Goal: Task Accomplishment & Management: Complete application form

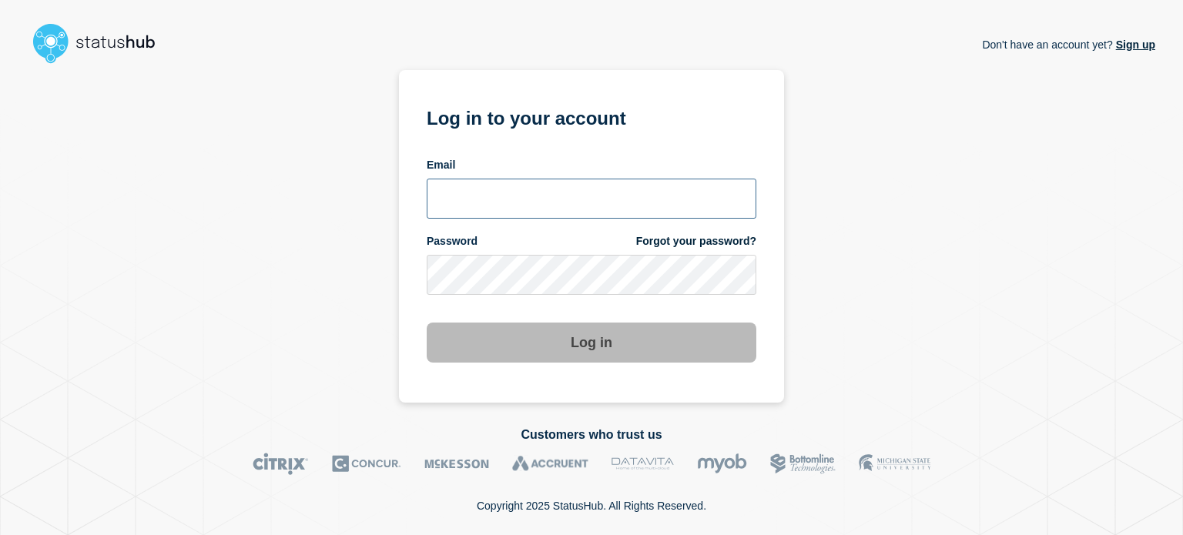
type input "[EMAIL_ADDRESS][PERSON_NAME][DOMAIN_NAME]"
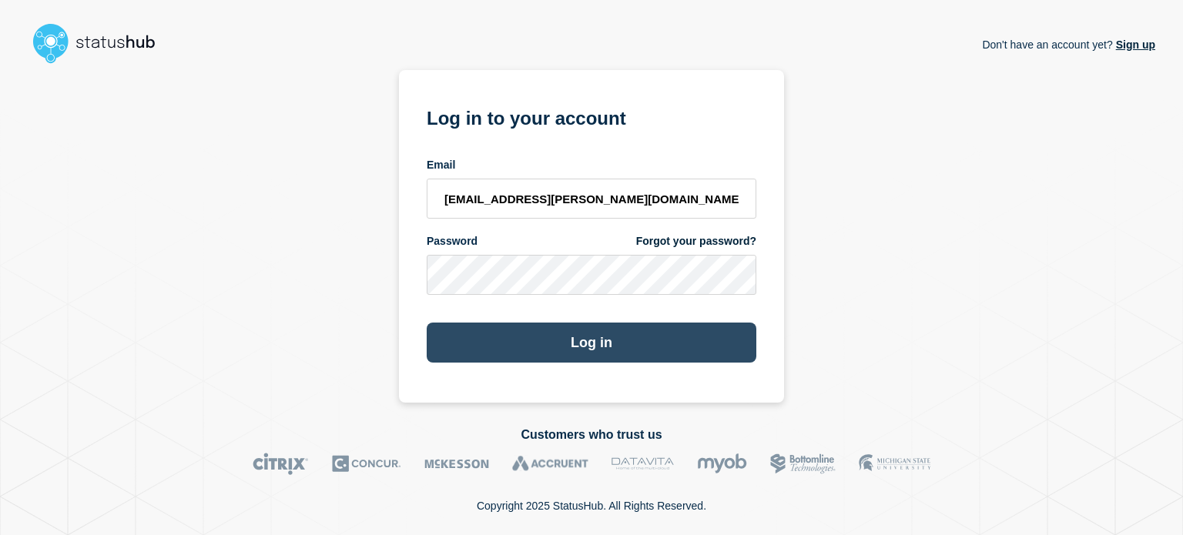
click at [703, 350] on button "Log in" at bounding box center [592, 343] width 330 height 40
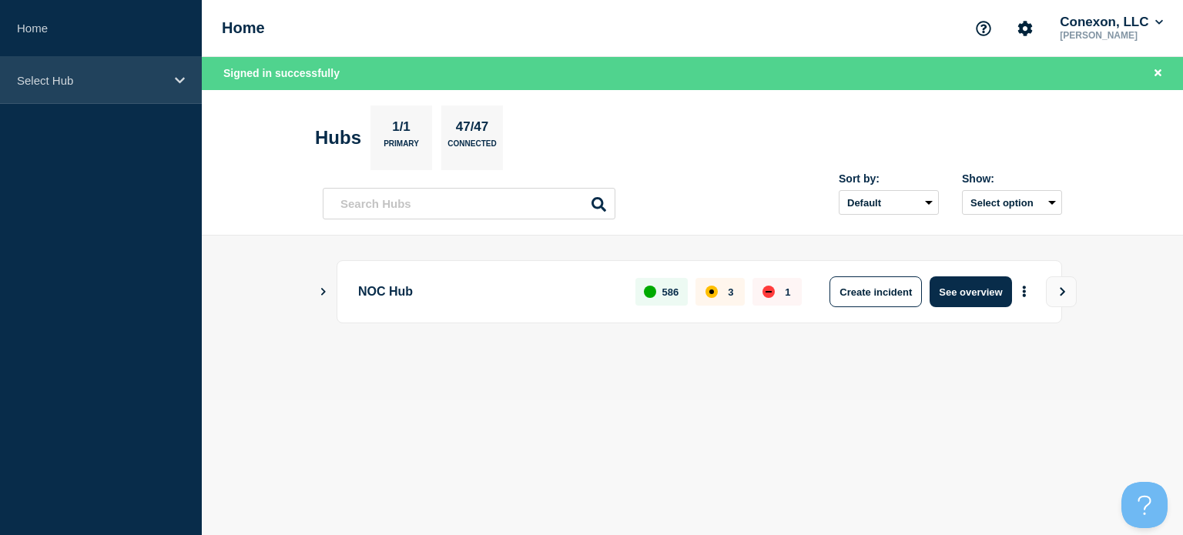
click at [122, 90] on div "Select Hub" at bounding box center [101, 80] width 202 height 47
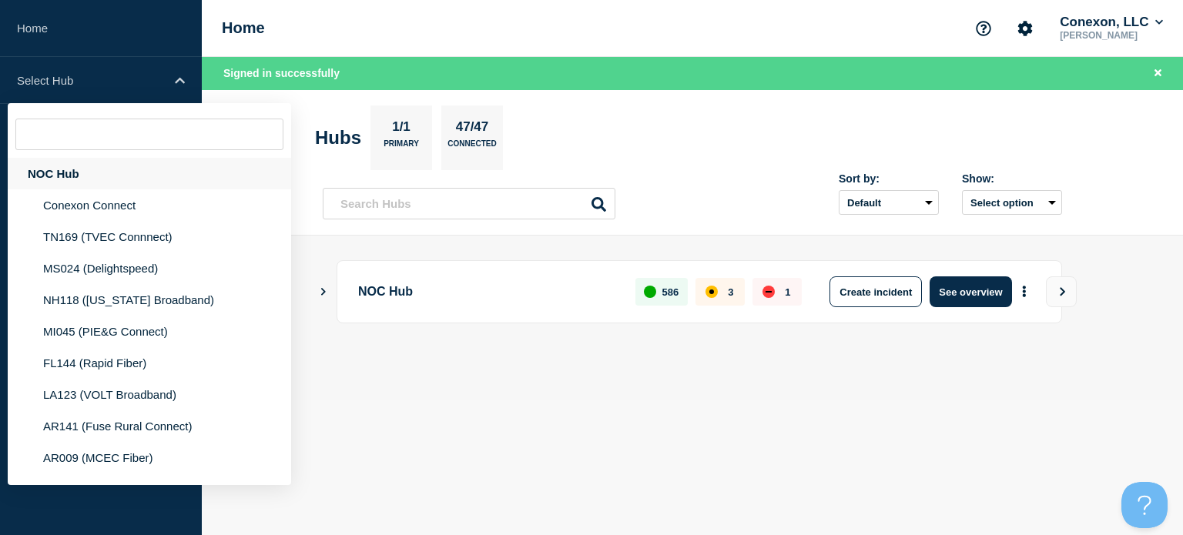
click at [213, 173] on div "NOC Hub" at bounding box center [149, 174] width 283 height 32
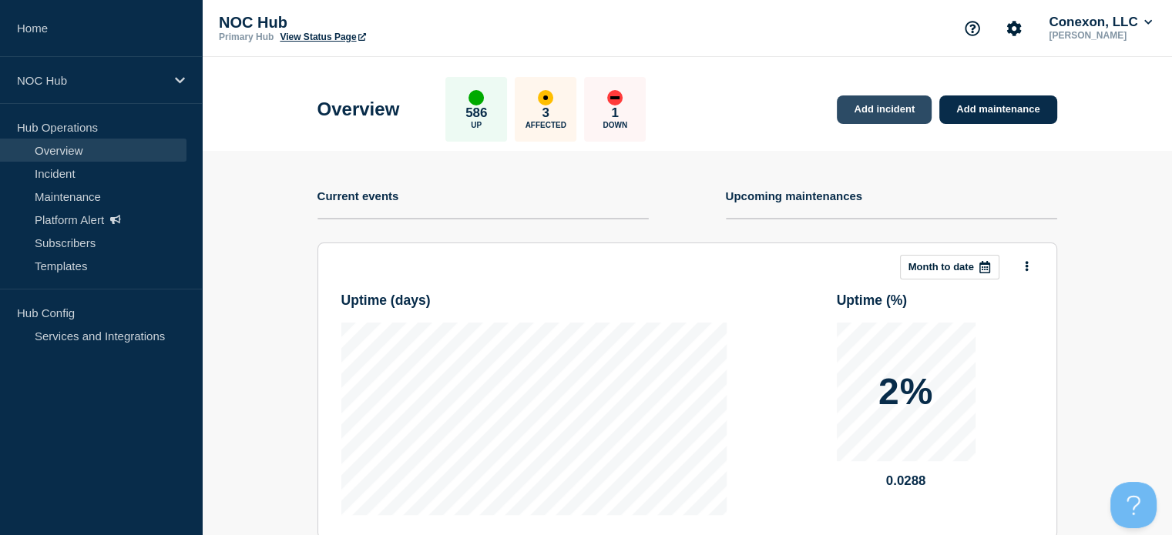
click at [890, 107] on link "Add incident" at bounding box center [884, 110] width 95 height 29
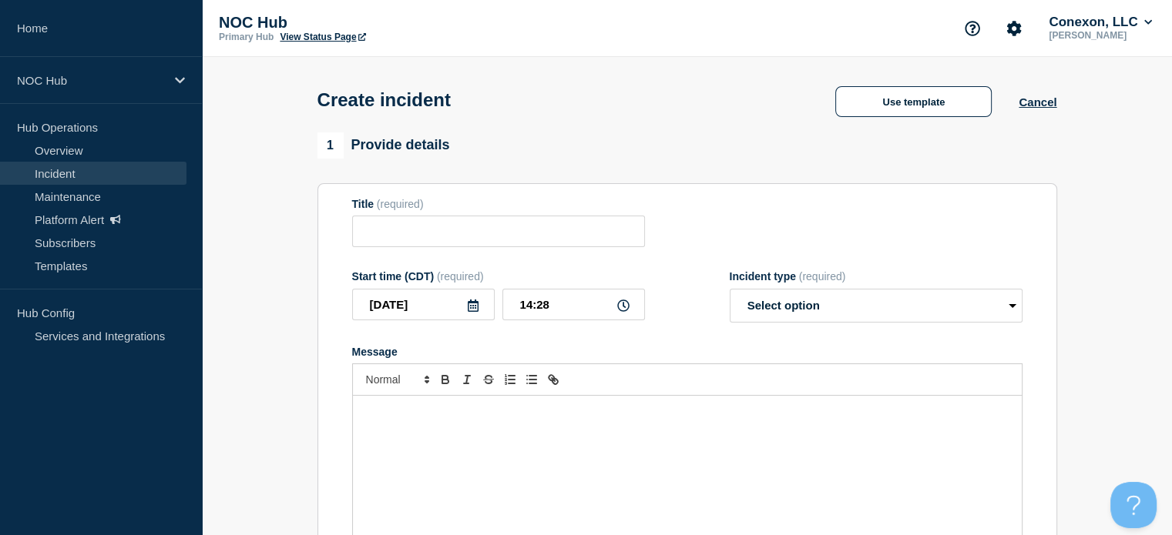
click at [890, 107] on button "Use template" at bounding box center [913, 101] width 156 height 31
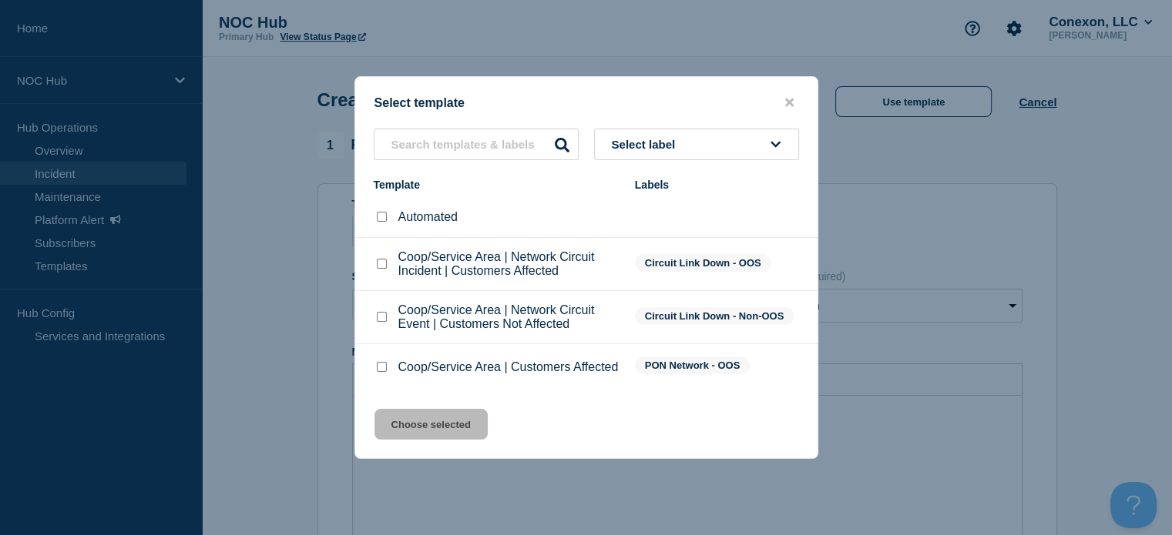
click at [381, 314] on input "Coop/Service Area | Network Circuit Event | Customers Not Affected checkbox" at bounding box center [382, 317] width 10 height 10
checkbox input "true"
click at [425, 424] on button "Choose selected" at bounding box center [430, 424] width 113 height 31
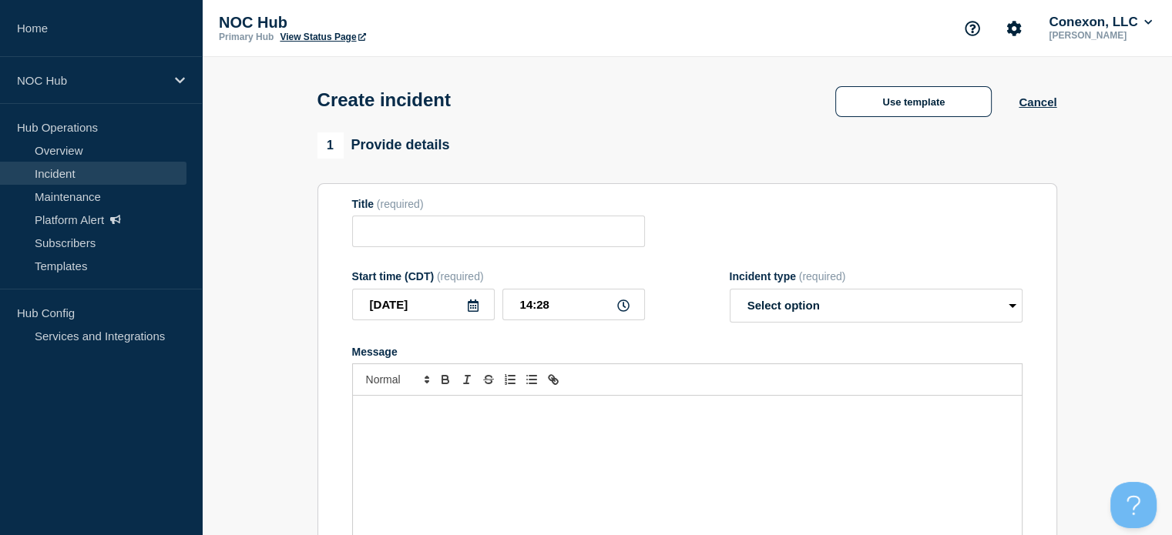
type input "Coop/Service Area | Network Circuit Event | Customers Not Affected"
select select "investigating"
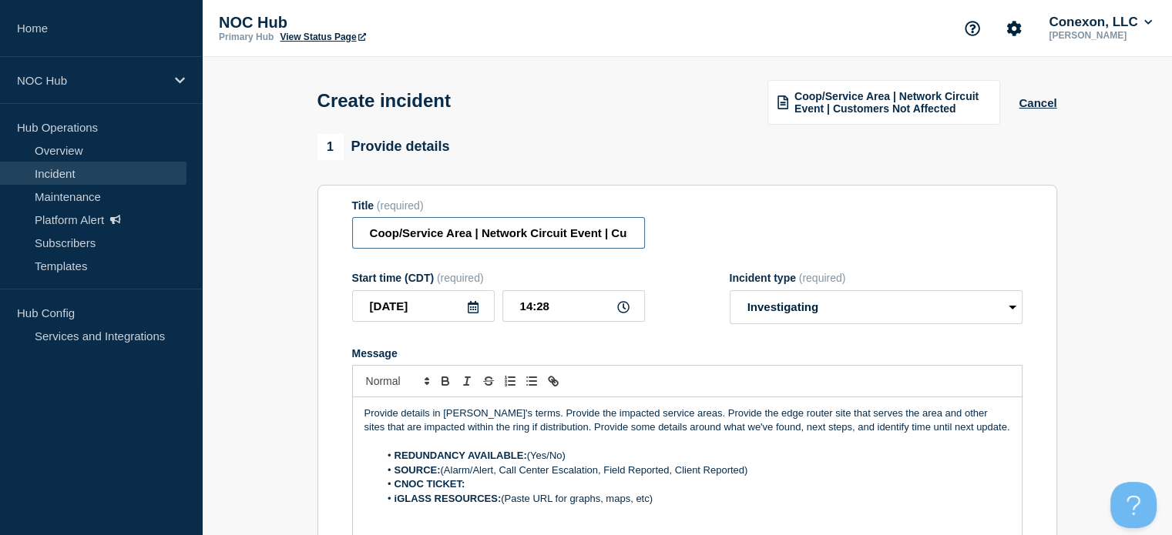
drag, startPoint x: 471, startPoint y: 239, endPoint x: 317, endPoint y: 240, distance: 153.3
click at [317, 240] on section "Title (required) Coop/Service Area | Network Circuit Event | Customers Not Affe…" at bounding box center [686, 392] width 739 height 414
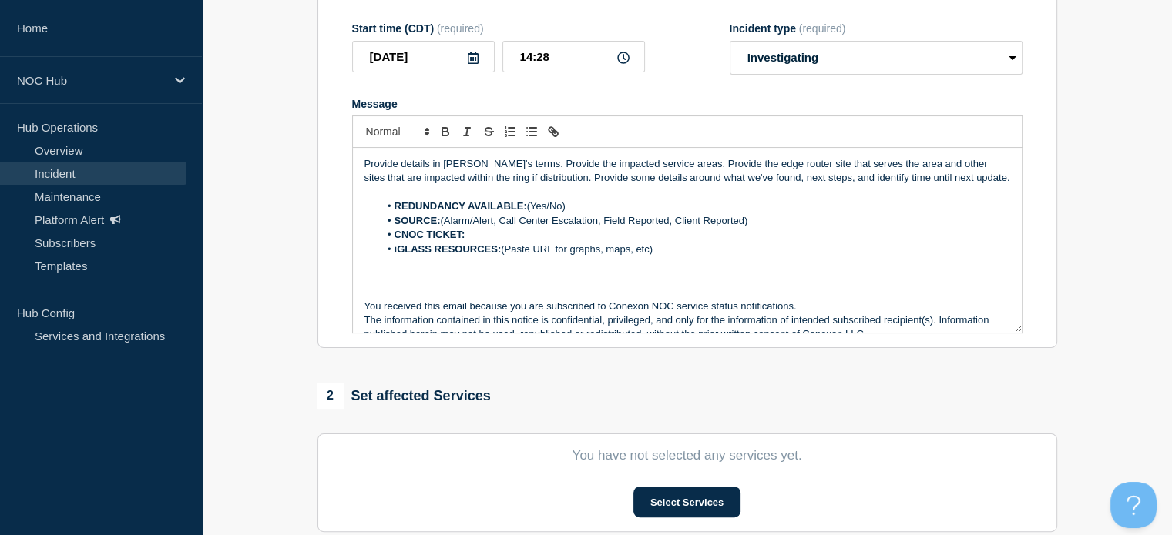
scroll to position [249, 0]
type input "GA107 LanesBridge | Network Circuit Event | Customers Not Affected"
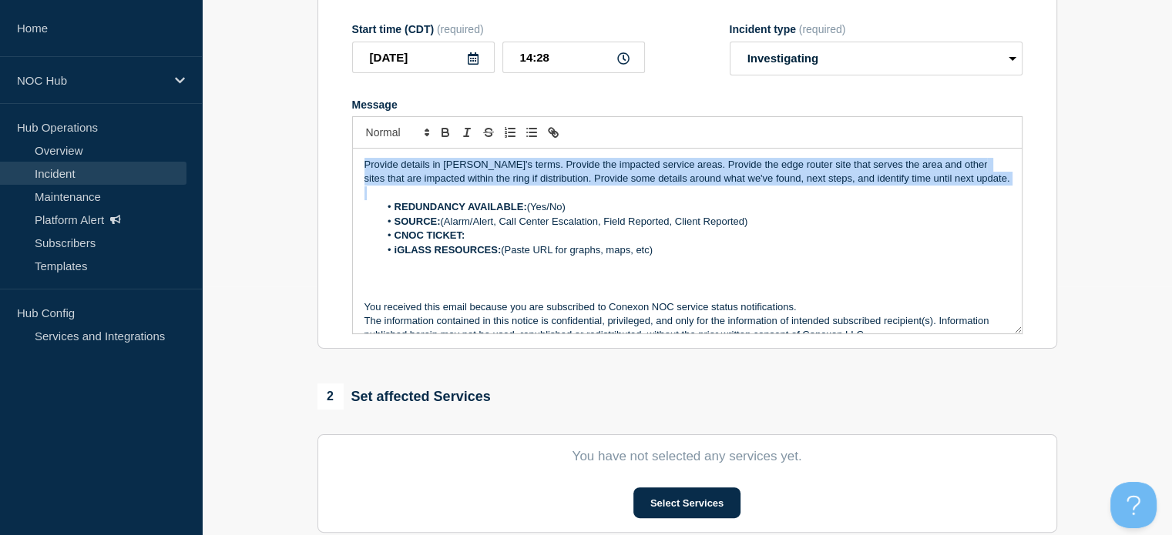
drag, startPoint x: 960, startPoint y: 193, endPoint x: 263, endPoint y: 109, distance: 701.3
click at [263, 109] on section "1 Provide details Title (required) GA107 LanesBridge | Network Circuit Event | …" at bounding box center [687, 326] width 970 height 882
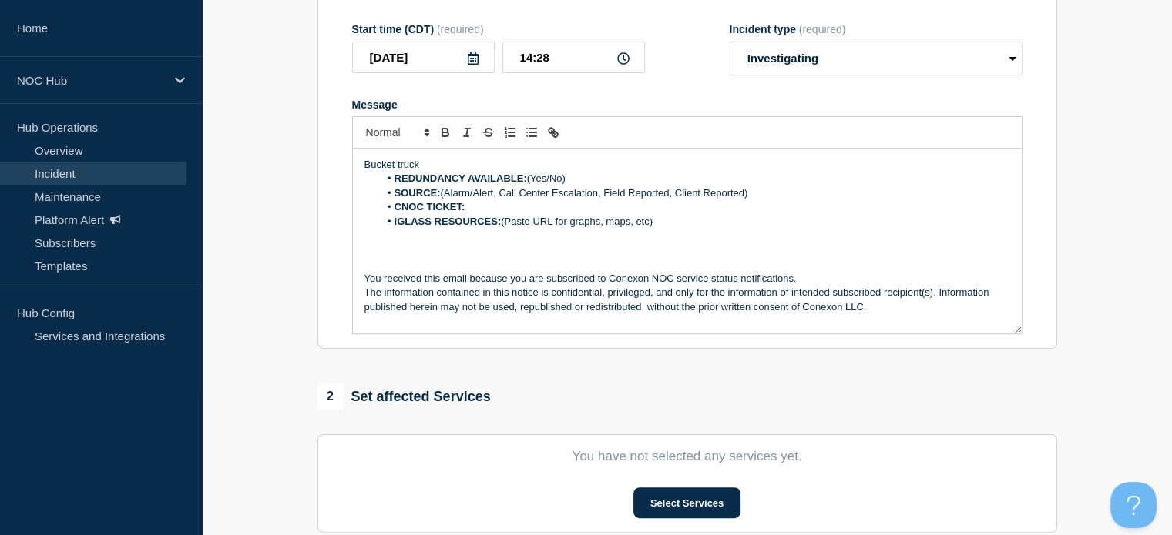
click at [548, 166] on p "Bucket truck" at bounding box center [687, 165] width 646 height 14
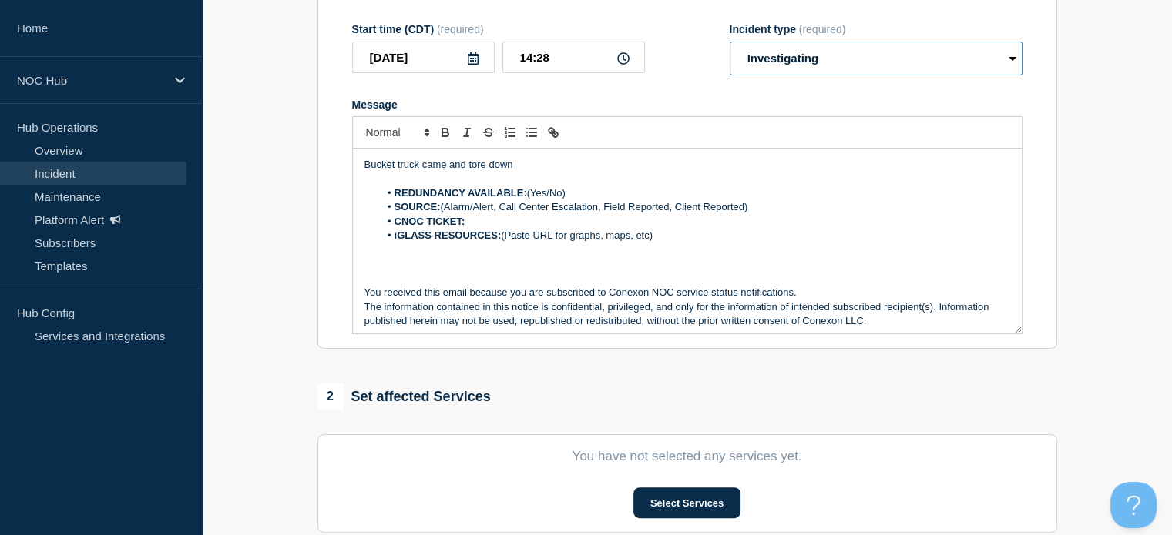
click at [878, 58] on select "Select option Investigating Identified Monitoring" at bounding box center [875, 59] width 293 height 34
click at [684, 85] on form "Title (required) GA107 LanesBridge | Network Circuit Event | Customers Not Affe…" at bounding box center [687, 143] width 670 height 384
click at [556, 169] on p "Bucket truck came and tore down" at bounding box center [687, 165] width 646 height 14
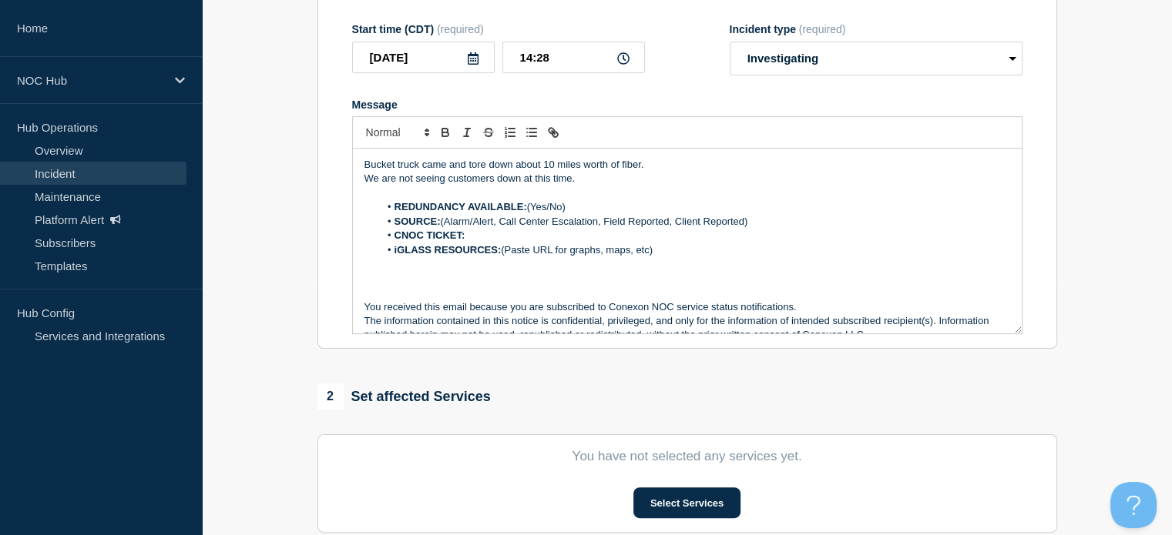
click at [621, 193] on p "Message" at bounding box center [687, 193] width 646 height 14
drag, startPoint x: 573, startPoint y: 210, endPoint x: 530, endPoint y: 212, distance: 43.2
click at [530, 212] on li "REDUNDANCY AVAILABLE: (Yes/No)" at bounding box center [694, 207] width 631 height 14
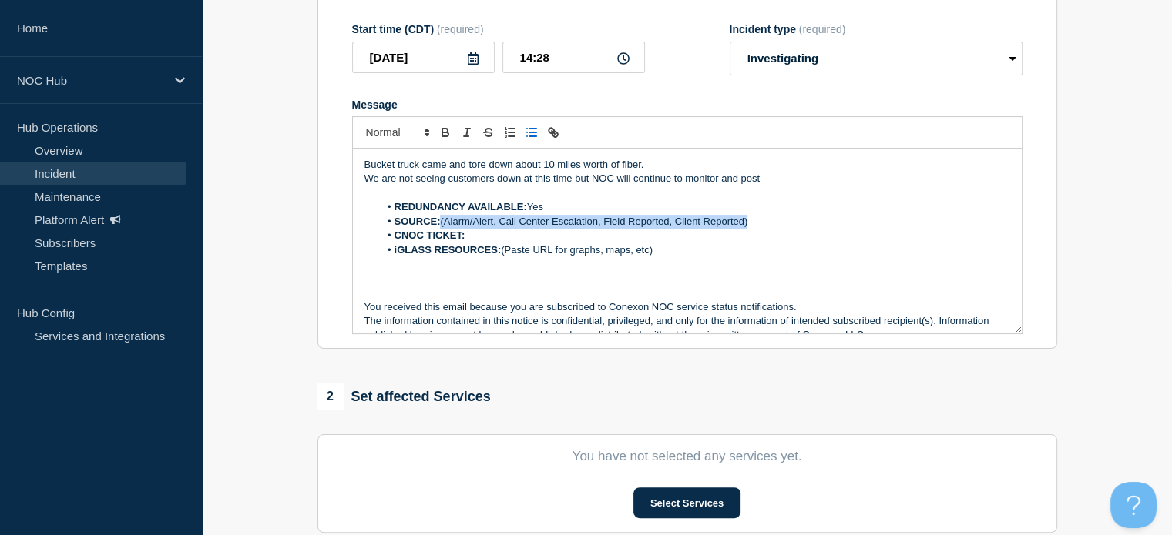
drag, startPoint x: 441, startPoint y: 227, endPoint x: 769, endPoint y: 221, distance: 328.2
click at [769, 221] on li "SOURCE: (Alarm/Alert, Call Center Escalation, Field Reported, Client Reported)" at bounding box center [694, 222] width 631 height 14
click at [680, 254] on li "iGLASS RESOURCES: (Paste URL for graphs, maps, etc)" at bounding box center [694, 250] width 631 height 14
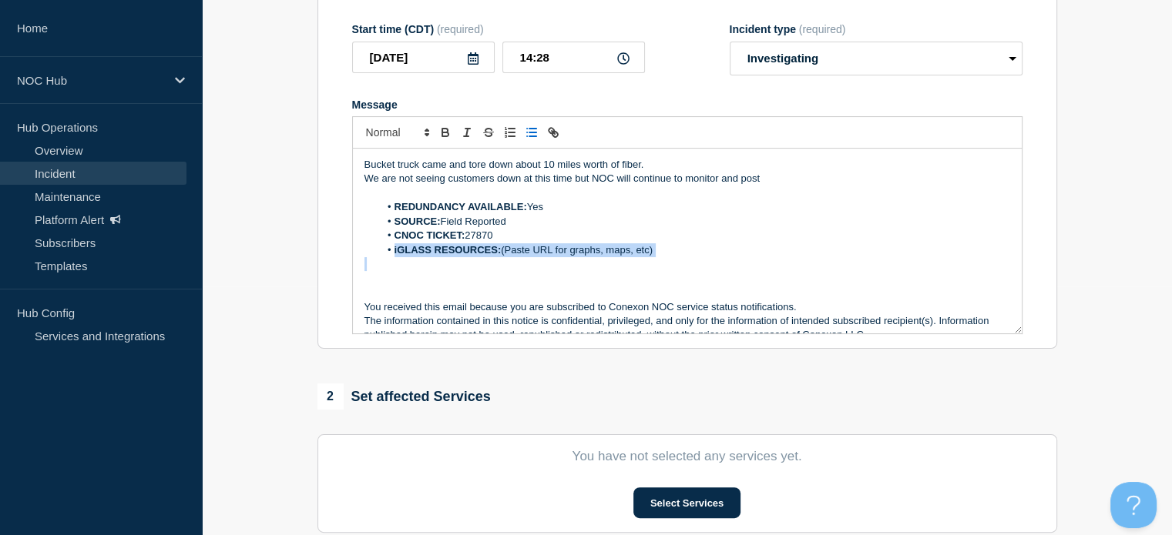
click at [680, 254] on li "iGLASS RESOURCES: (Paste URL for graphs, maps, etc)" at bounding box center [694, 250] width 631 height 14
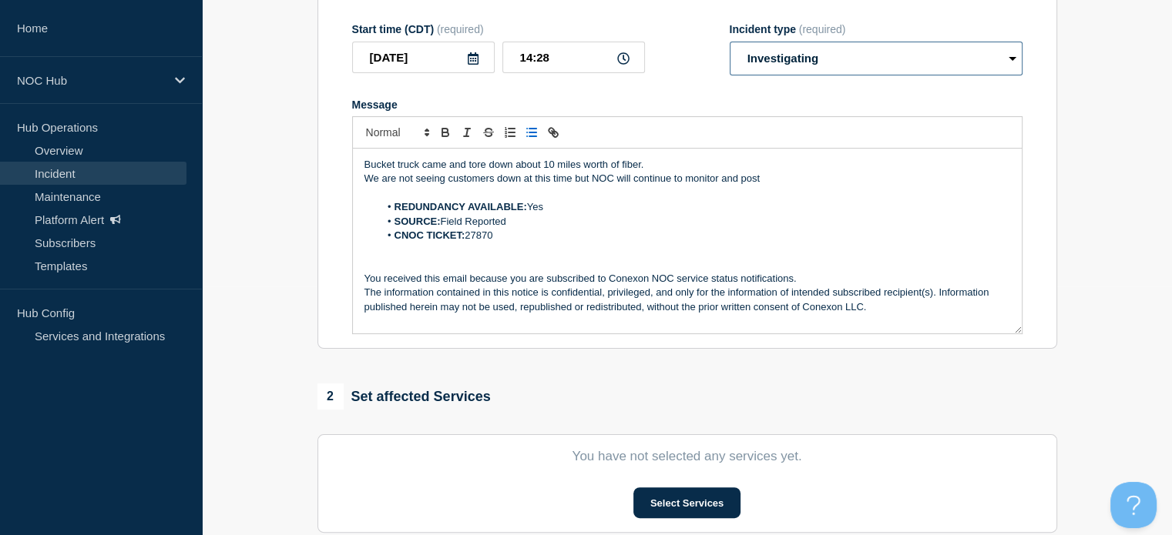
click at [789, 73] on select "Select option Investigating Identified Monitoring" at bounding box center [875, 59] width 293 height 34
select select "identified"
click at [729, 45] on select "Select option Investigating Identified Monitoring" at bounding box center [875, 59] width 293 height 34
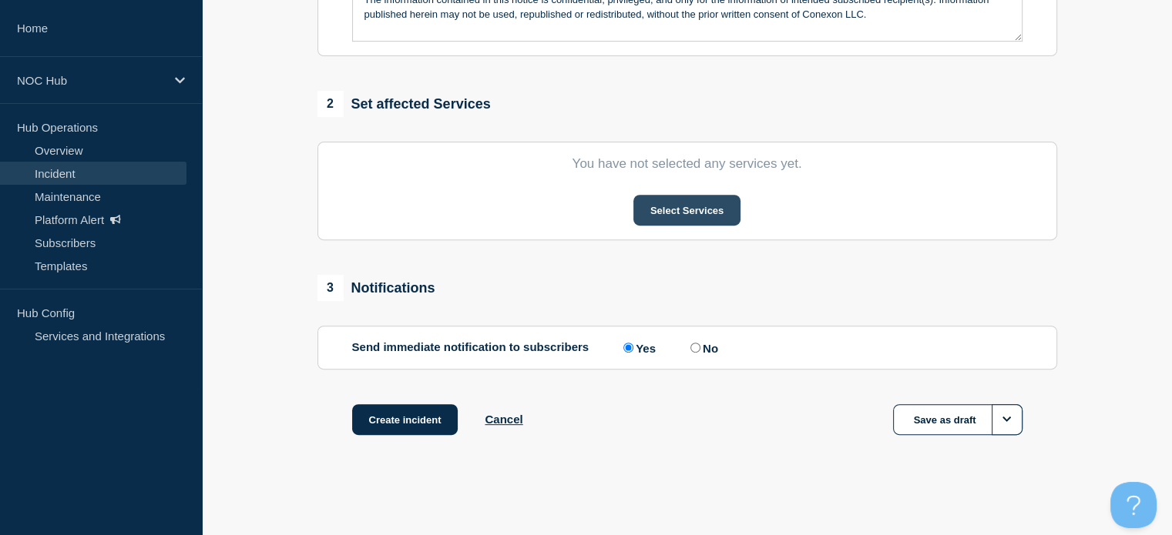
click at [696, 210] on button "Select Services" at bounding box center [686, 210] width 107 height 31
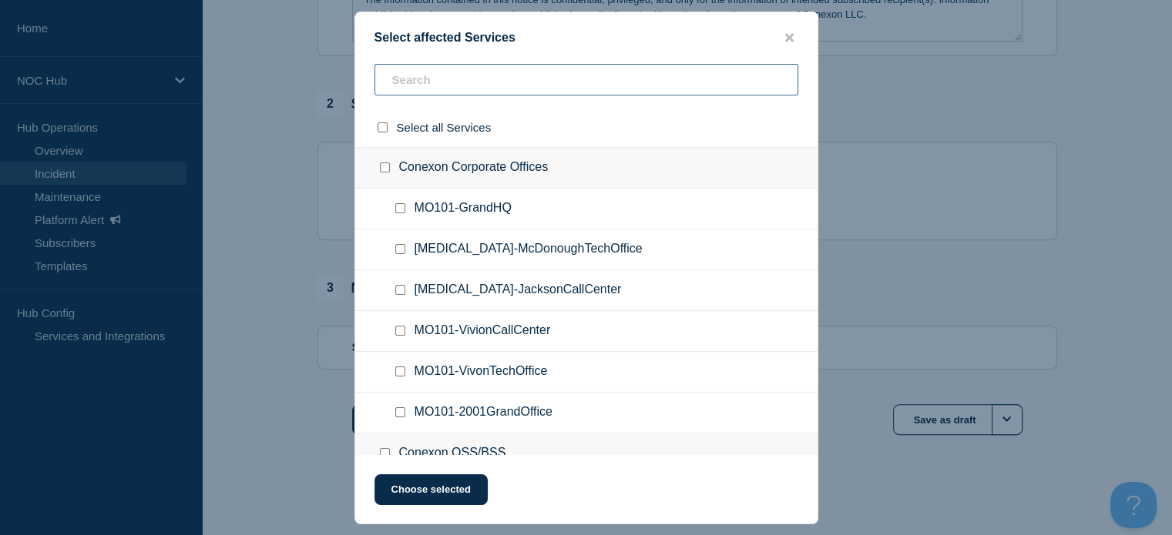
click at [441, 79] on input "text" at bounding box center [586, 80] width 424 height 32
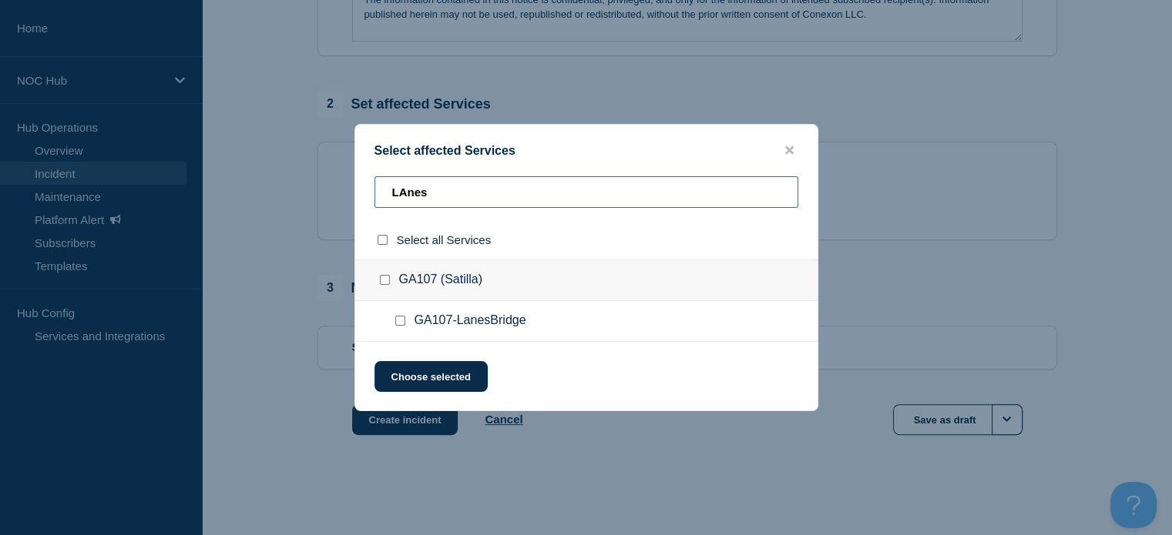
type input "LAnes"
click at [401, 320] on input "GA107-LanesBridge checkbox" at bounding box center [400, 321] width 10 height 10
checkbox input "true"
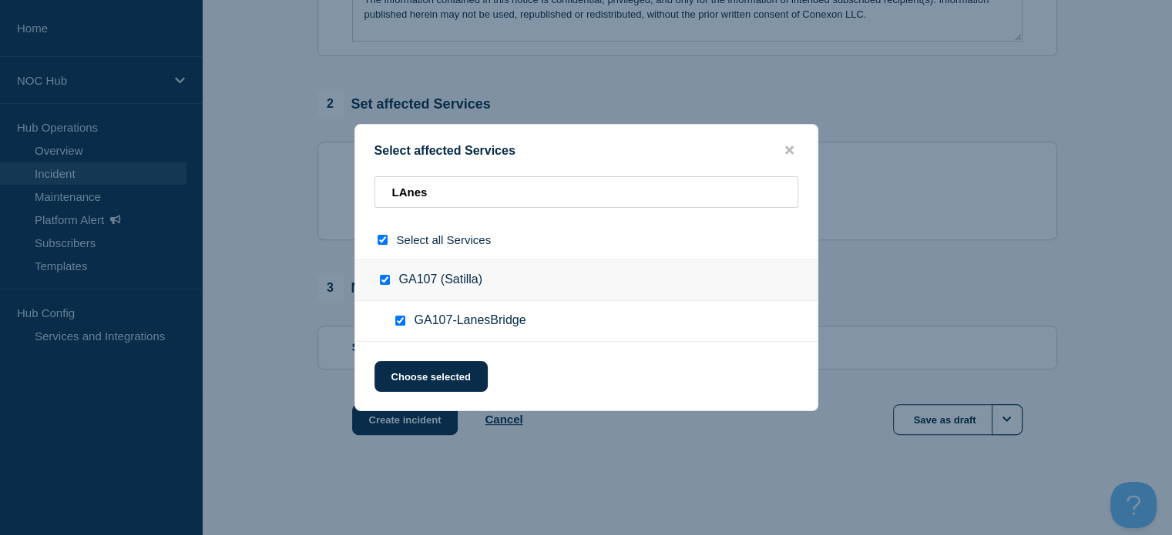
click at [435, 350] on div "Select affected Services LAnes Select all Services GA107 (Satilla) GA107-LanesB…" at bounding box center [586, 267] width 464 height 287
click at [417, 383] on button "Choose selected" at bounding box center [430, 376] width 113 height 31
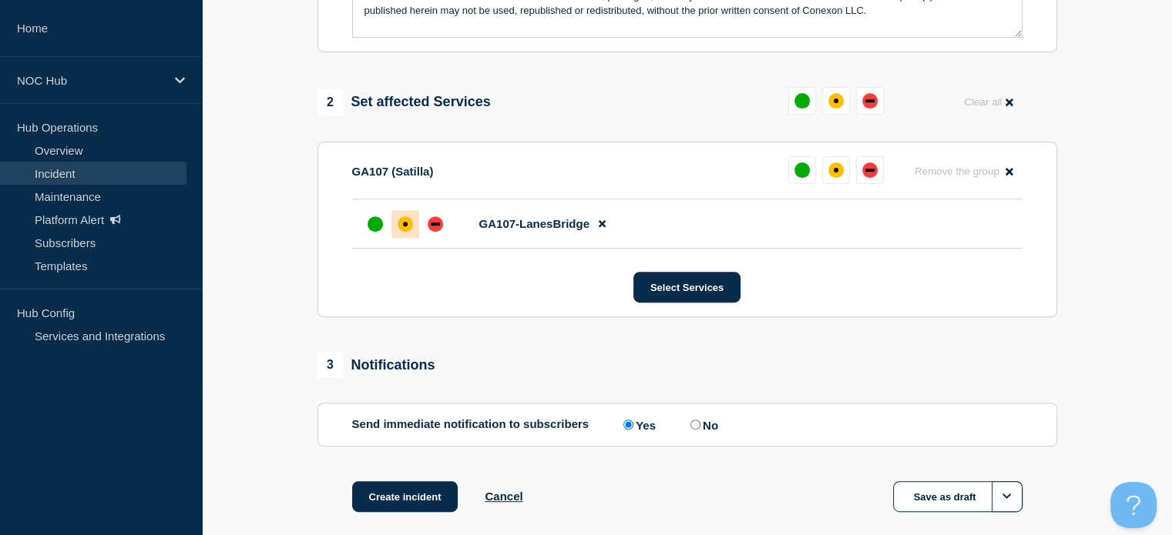
click at [407, 236] on div at bounding box center [405, 224] width 28 height 28
click at [395, 489] on button "Create incident" at bounding box center [405, 496] width 106 height 31
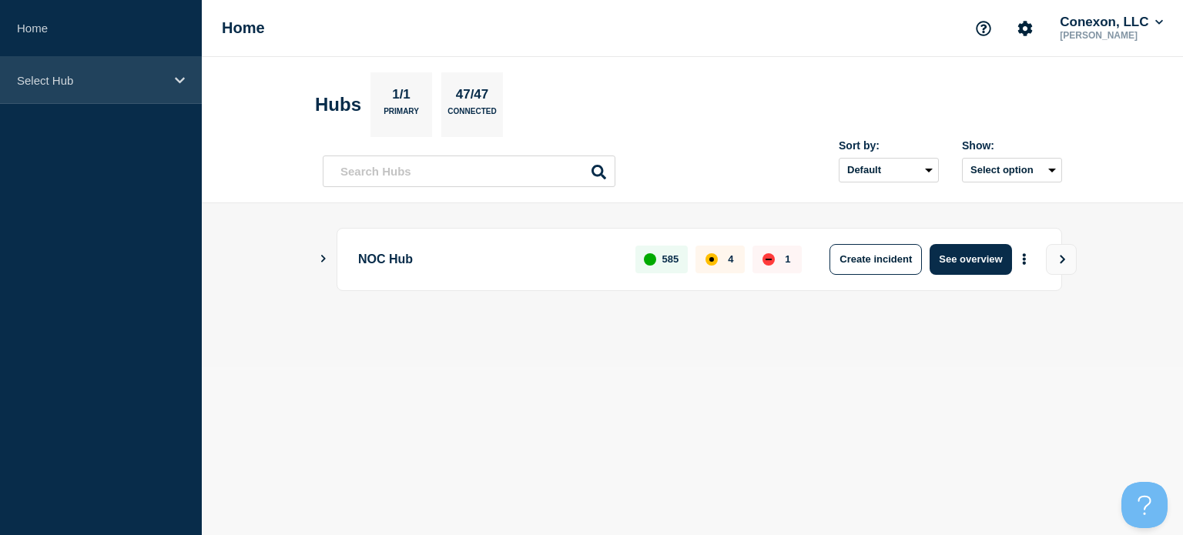
click at [138, 98] on div "Select Hub" at bounding box center [101, 80] width 202 height 47
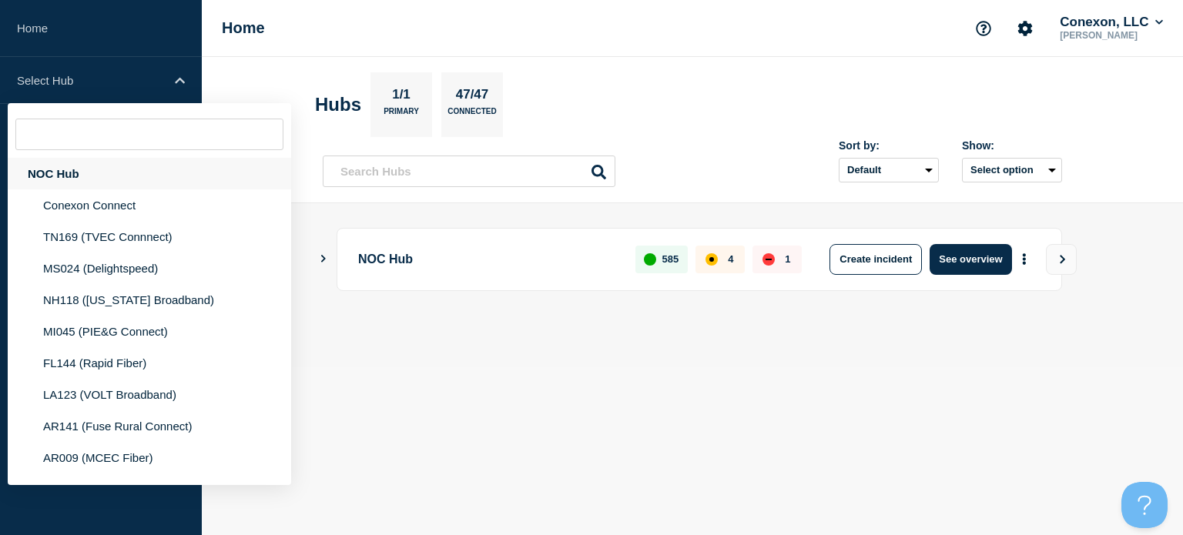
click at [86, 163] on div "NOC Hub" at bounding box center [149, 174] width 283 height 32
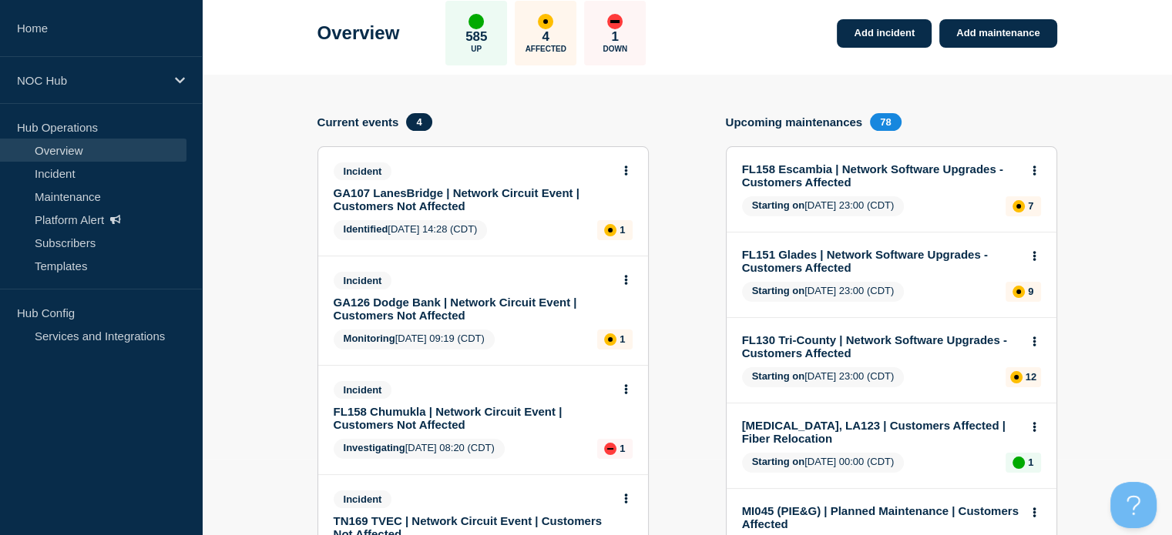
scroll to position [77, 0]
click at [532, 190] on link "GA107 LanesBridge | Network Circuit Event | Customers Not Affected" at bounding box center [473, 199] width 278 height 26
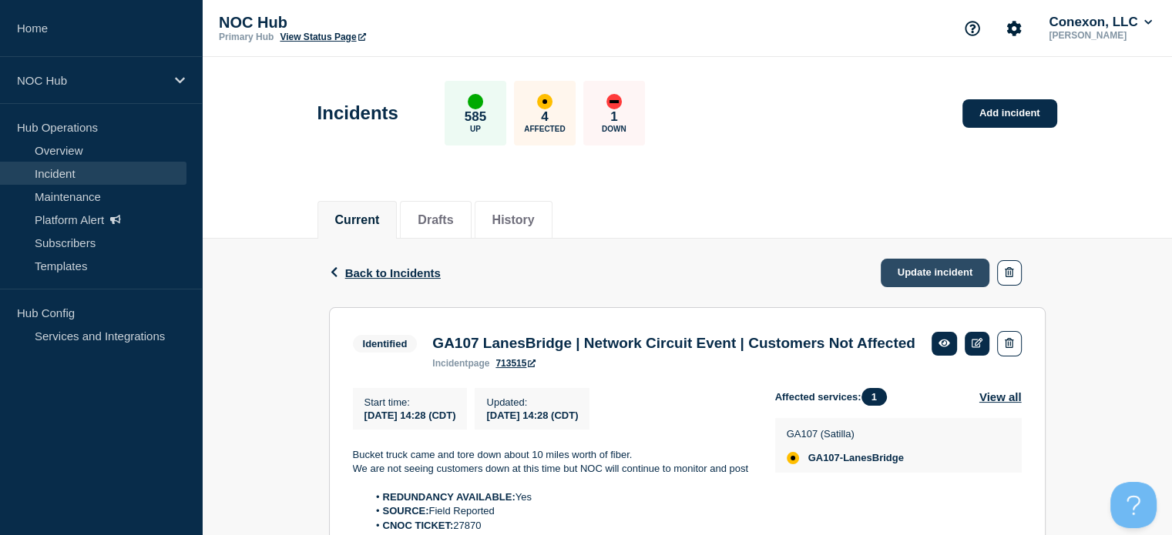
click at [904, 267] on link "Update incident" at bounding box center [934, 273] width 109 height 29
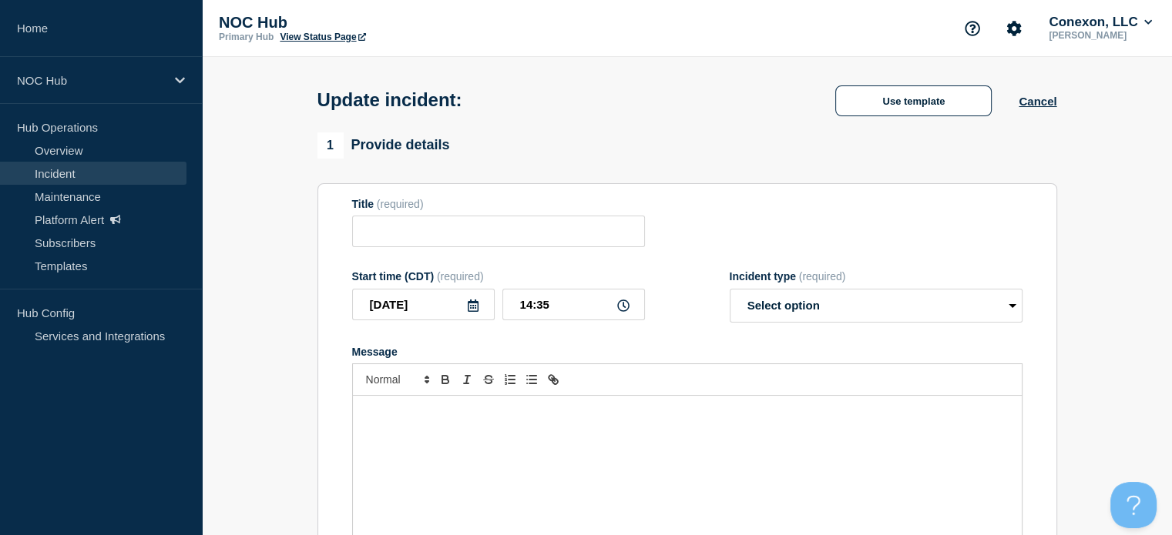
type input "GA107 LanesBridge | Network Circuit Event | Customers Not Affected"
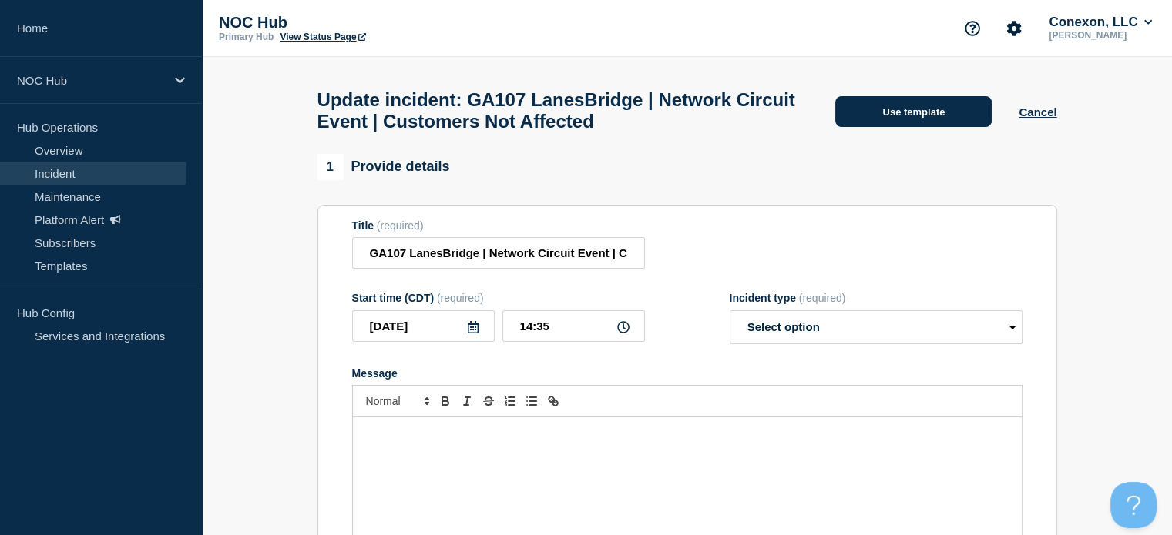
click at [867, 107] on button "Use template" at bounding box center [913, 111] width 156 height 31
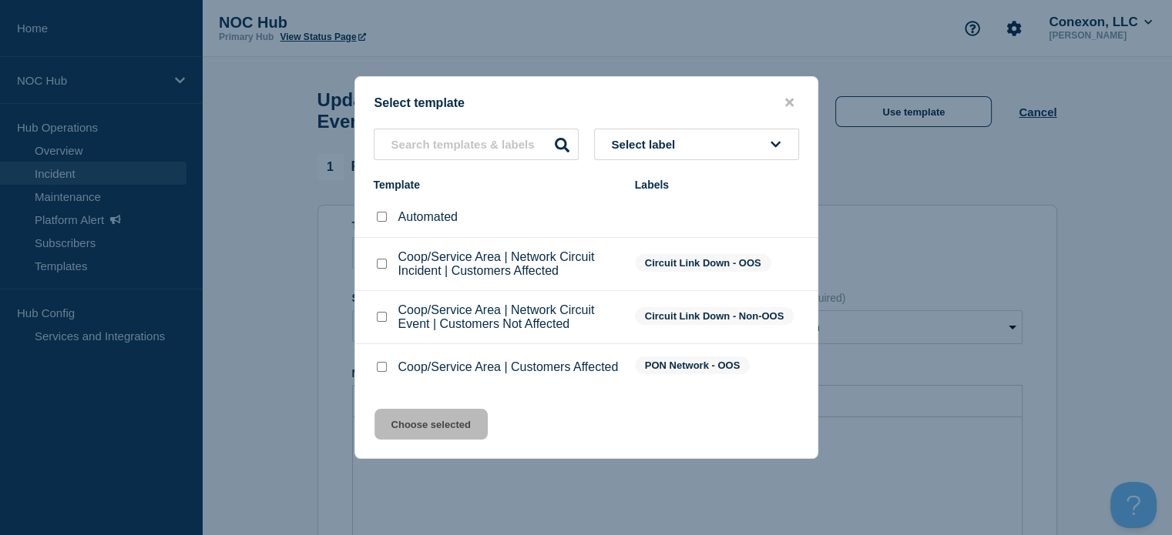
click at [380, 367] on input "Coop/Service Area | Customers Affected checkbox" at bounding box center [382, 367] width 10 height 10
checkbox input "true"
click at [408, 430] on button "Choose selected" at bounding box center [430, 424] width 113 height 31
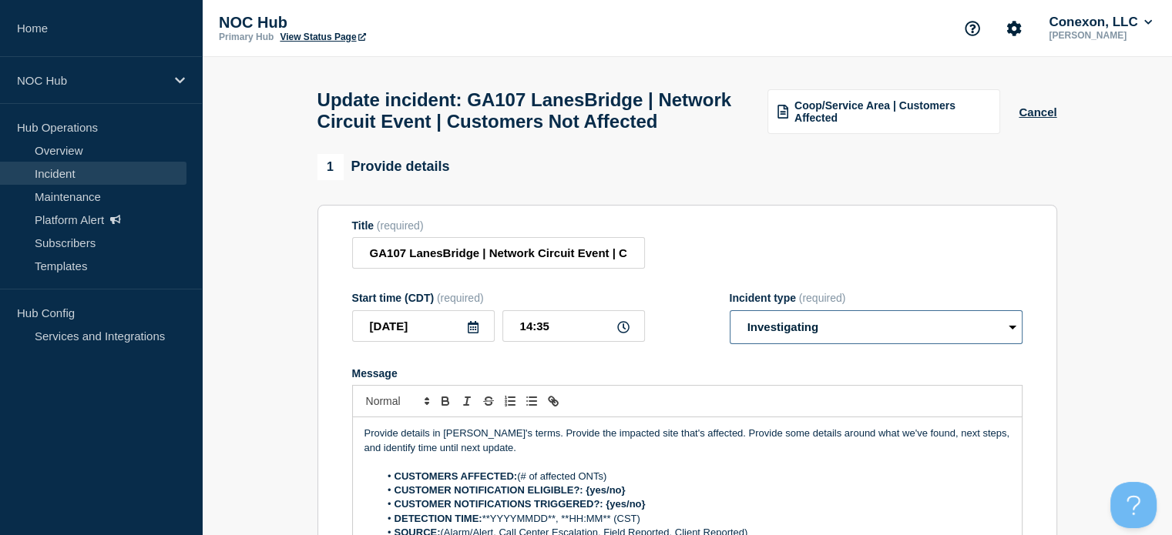
click at [803, 344] on select "Select option Investigating Identified Monitoring Resolved" at bounding box center [875, 327] width 293 height 34
select select "identified"
click at [729, 344] on select "Select option Investigating Identified Monitoring Resolved" at bounding box center [875, 327] width 293 height 34
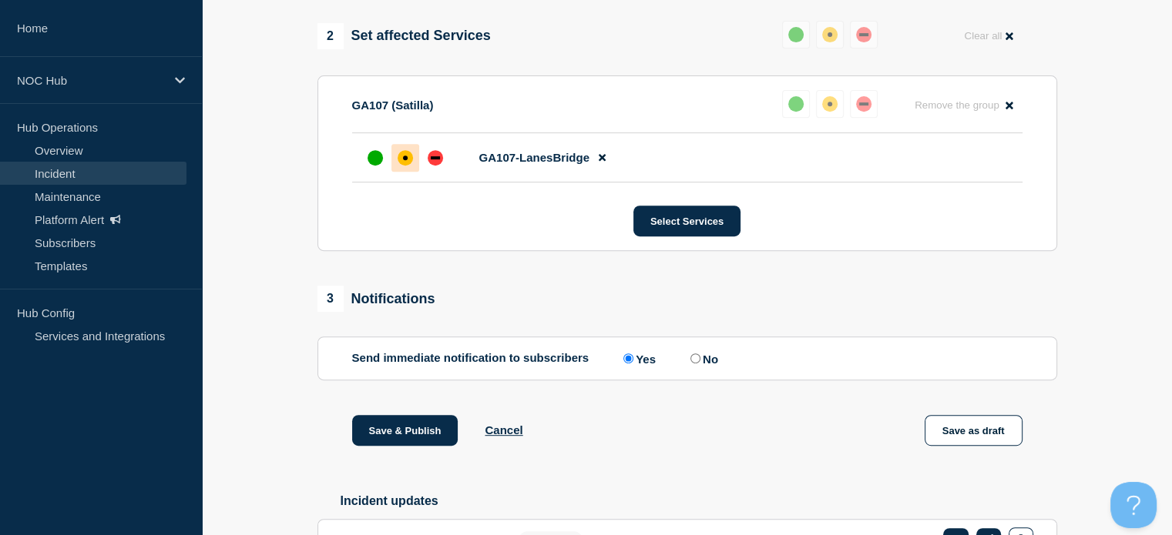
scroll to position [770, 0]
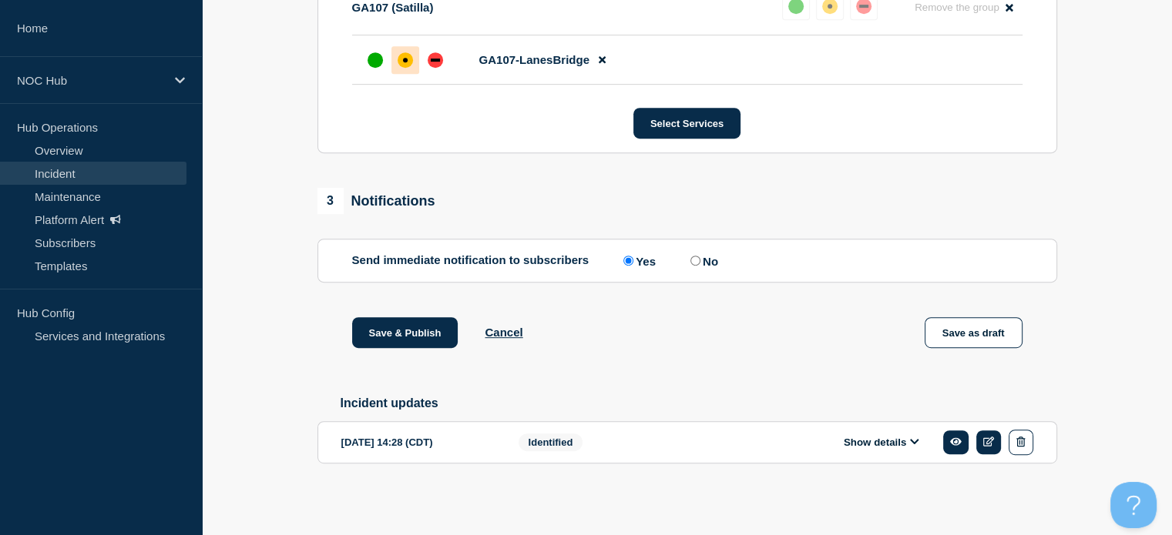
click at [396, 440] on div "2025-09-10 14:28 (CDT)" at bounding box center [418, 442] width 154 height 25
click at [356, 441] on div "2025-09-10 14:28 (CDT)" at bounding box center [418, 442] width 154 height 25
click at [867, 443] on button "Show details" at bounding box center [881, 442] width 85 height 13
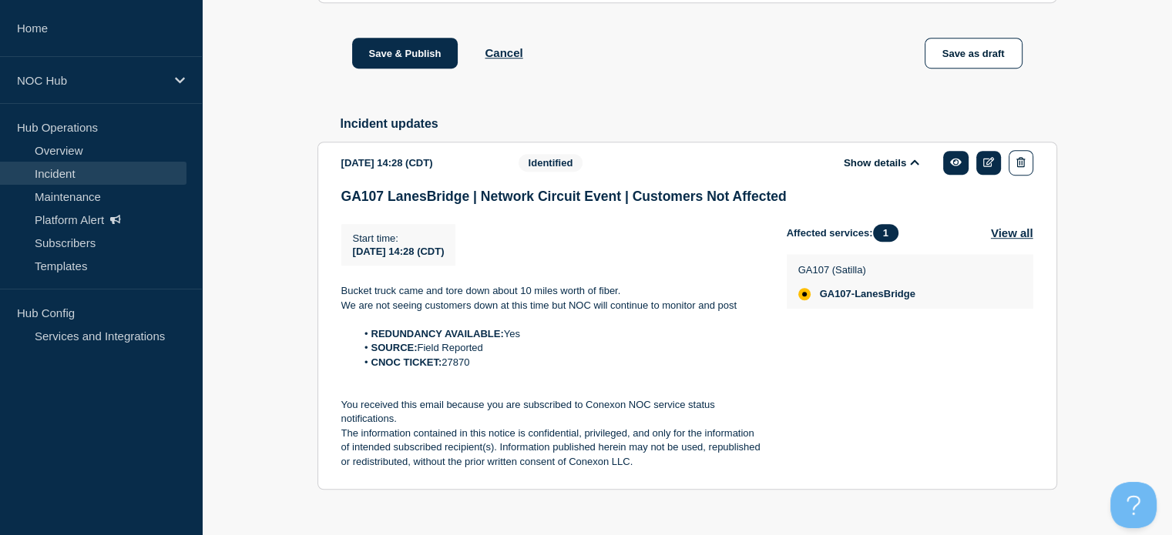
scroll to position [1008, 0]
drag, startPoint x: 746, startPoint y: 347, endPoint x: 292, endPoint y: 315, distance: 455.6
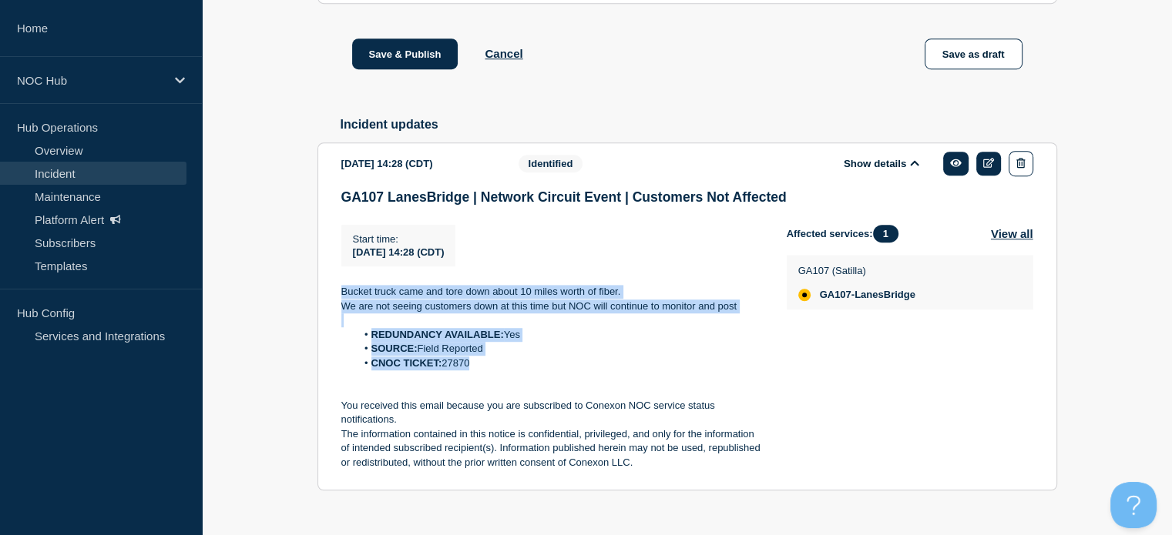
drag, startPoint x: 480, startPoint y: 405, endPoint x: 287, endPoint y: 315, distance: 213.3
copy div "Bucket truck came and tore down about 10 miles worth of fiber. We are not seein…"
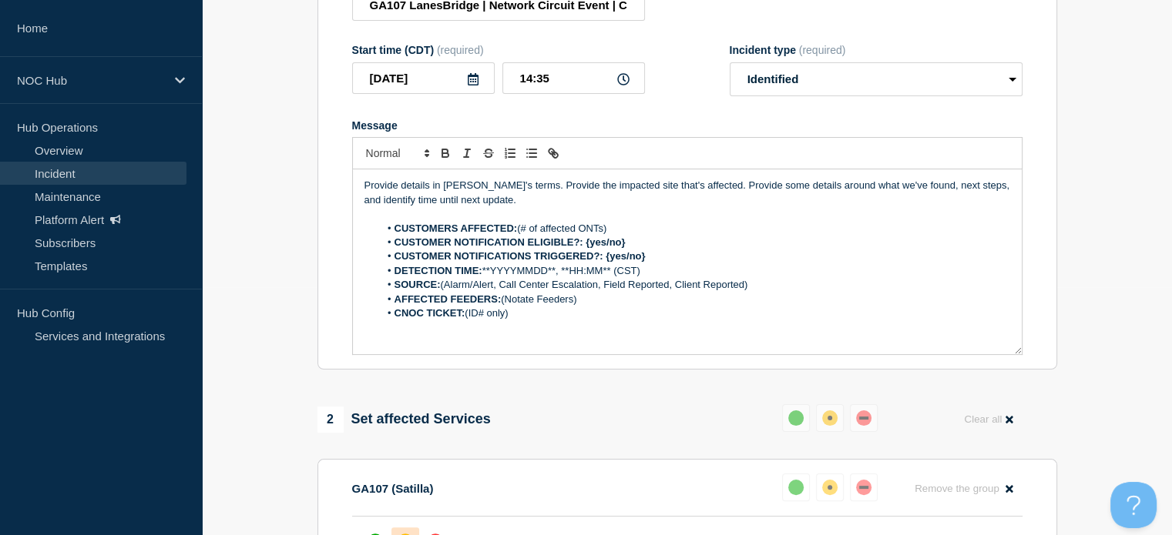
scroll to position [246, 0]
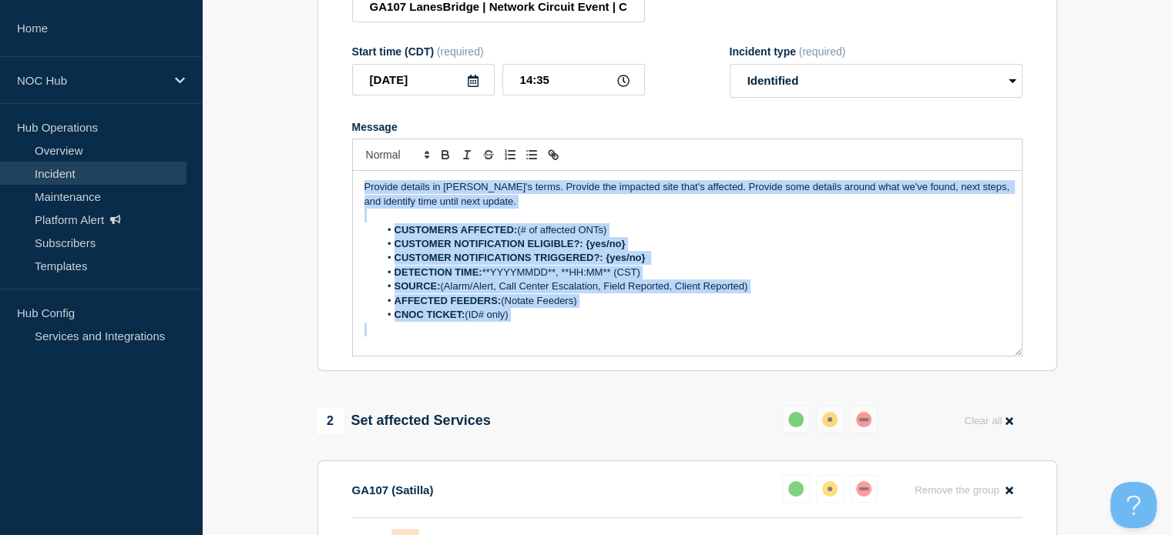
drag, startPoint x: 565, startPoint y: 359, endPoint x: 191, endPoint y: 126, distance: 440.8
click at [191, 126] on div "Home NOC Hub Hub Operations Overview Incident Maintenance Platform Alert Subscr…" at bounding box center [586, 539] width 1172 height 1571
click at [507, 209] on p "Provide details in laymen's terms. Provide the impacted site that's affected. P…" at bounding box center [687, 194] width 646 height 29
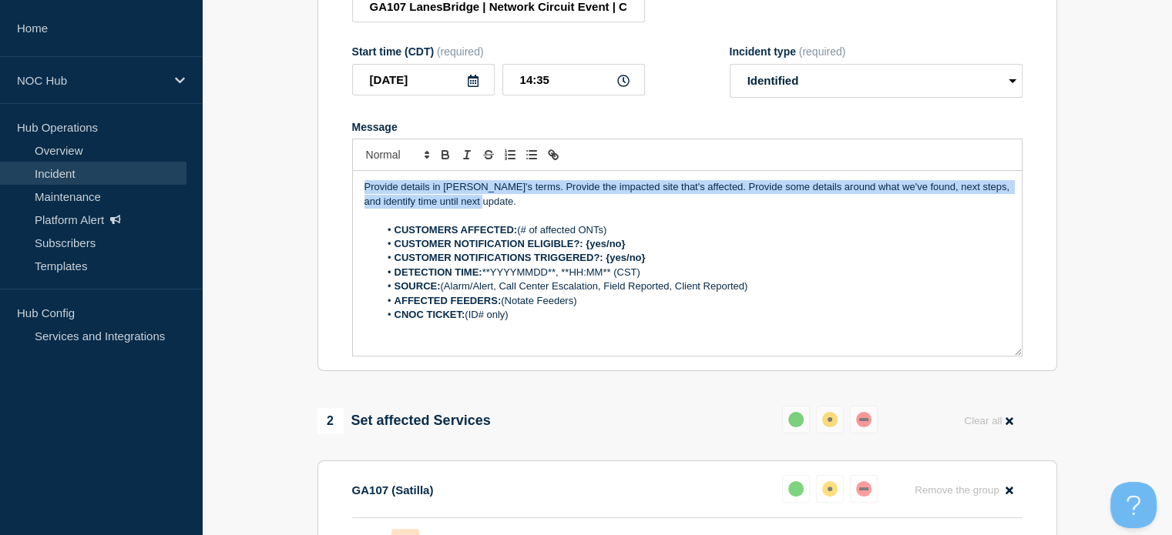
drag, startPoint x: 507, startPoint y: 240, endPoint x: 251, endPoint y: 162, distance: 267.3
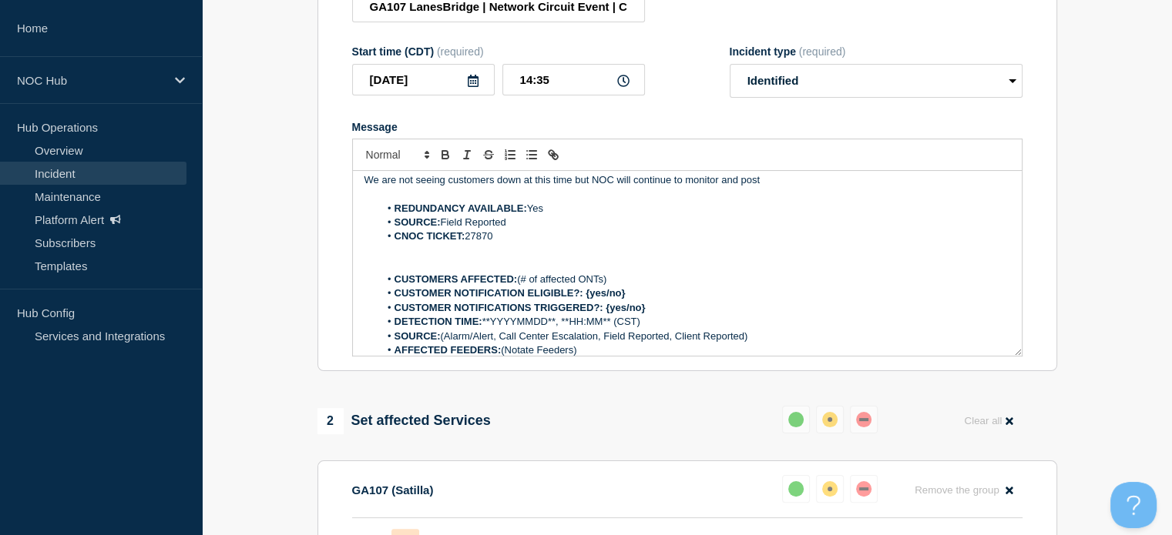
scroll to position [20, 0]
drag, startPoint x: 565, startPoint y: 243, endPoint x: 387, endPoint y: 246, distance: 177.2
click at [387, 217] on li "REDUNDANCY AVAILABLE: Yes" at bounding box center [694, 210] width 631 height 14
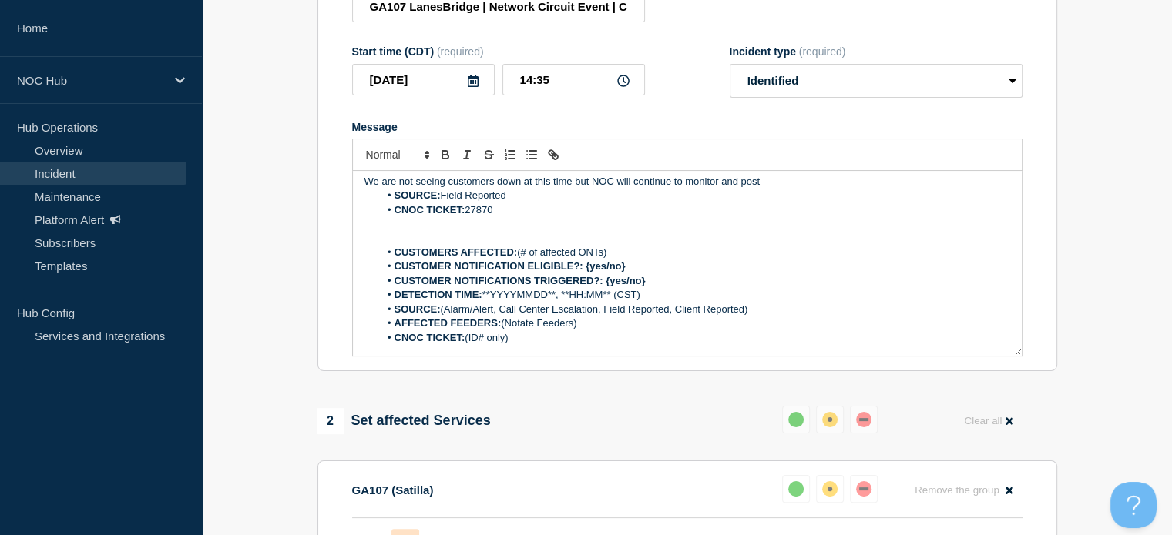
scroll to position [0, 0]
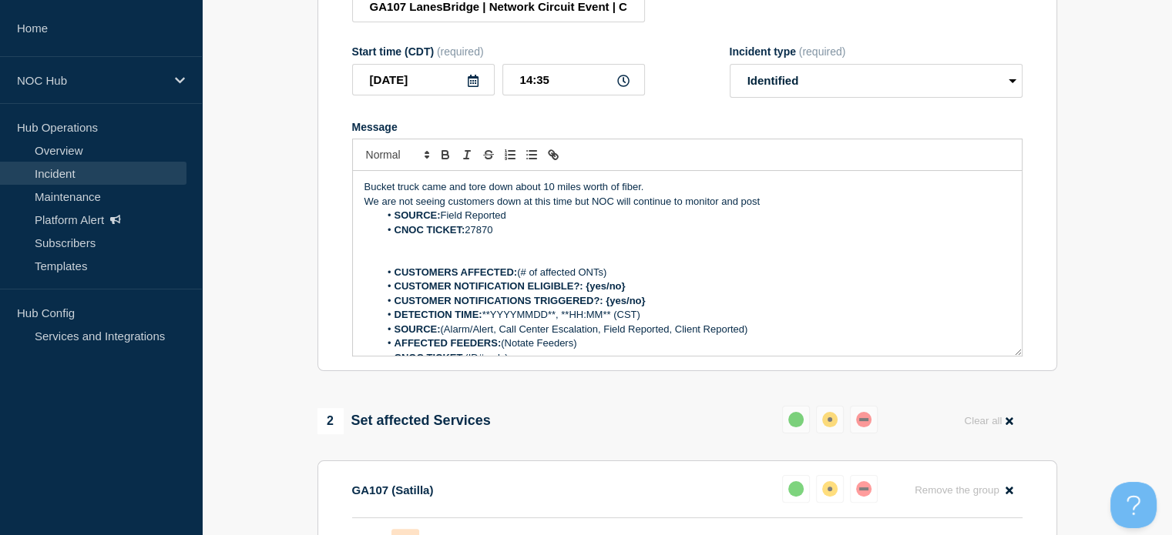
click at [371, 209] on p "We are not seeing customers down at this time but NOC will continue to monitor …" at bounding box center [687, 202] width 646 height 14
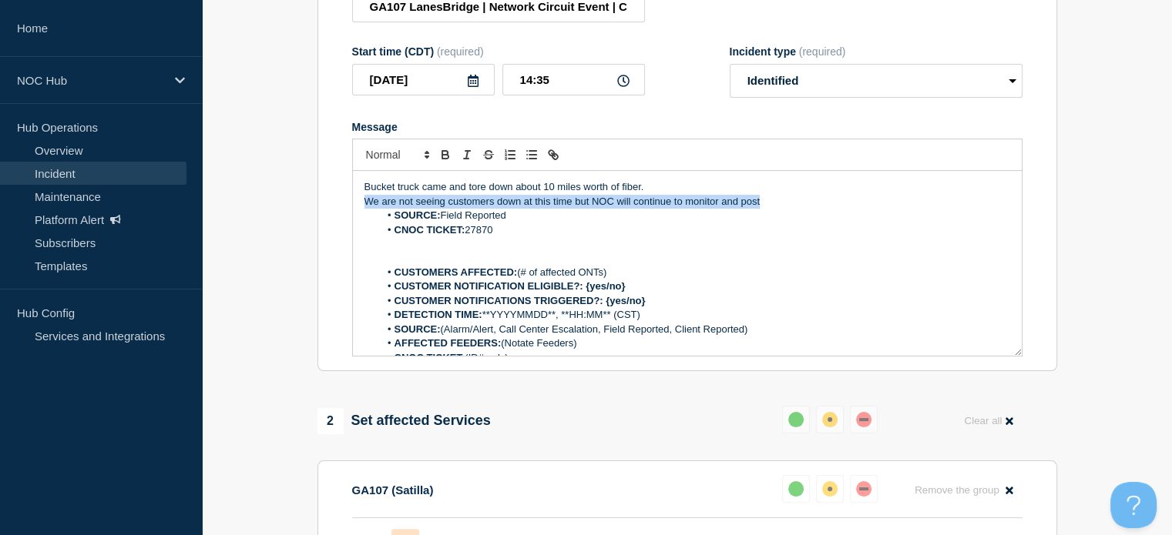
click at [371, 209] on p "We are not seeing customers down at this time but NOC will continue to monitor …" at bounding box center [687, 202] width 646 height 14
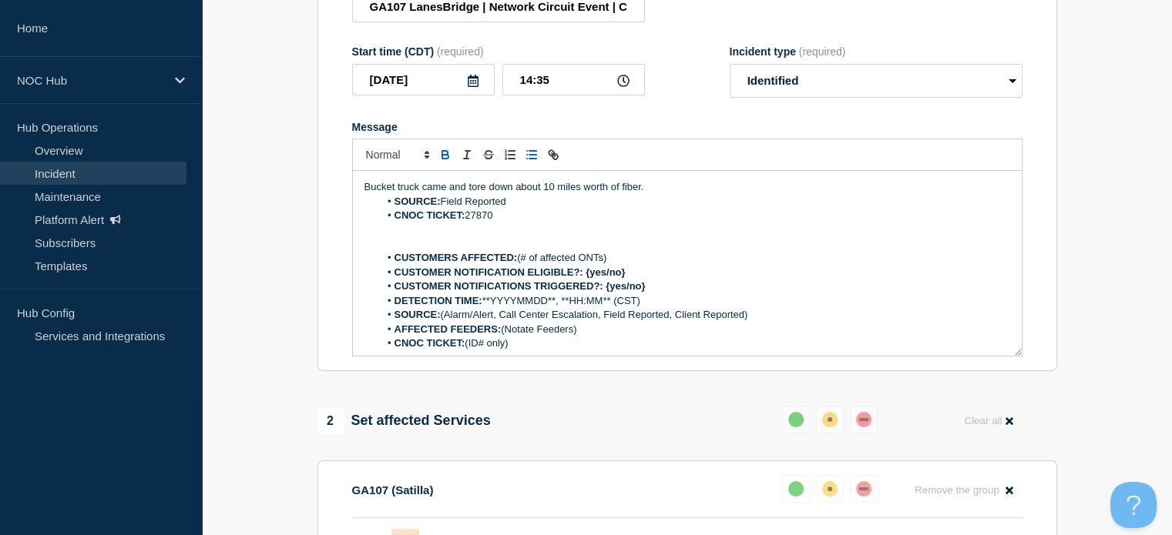
click at [693, 209] on li "SOURCE: Field Reported" at bounding box center [694, 202] width 631 height 14
click at [689, 194] on p "Bucket truck came and tore down about 10 miles worth of fiber." at bounding box center [687, 187] width 646 height 14
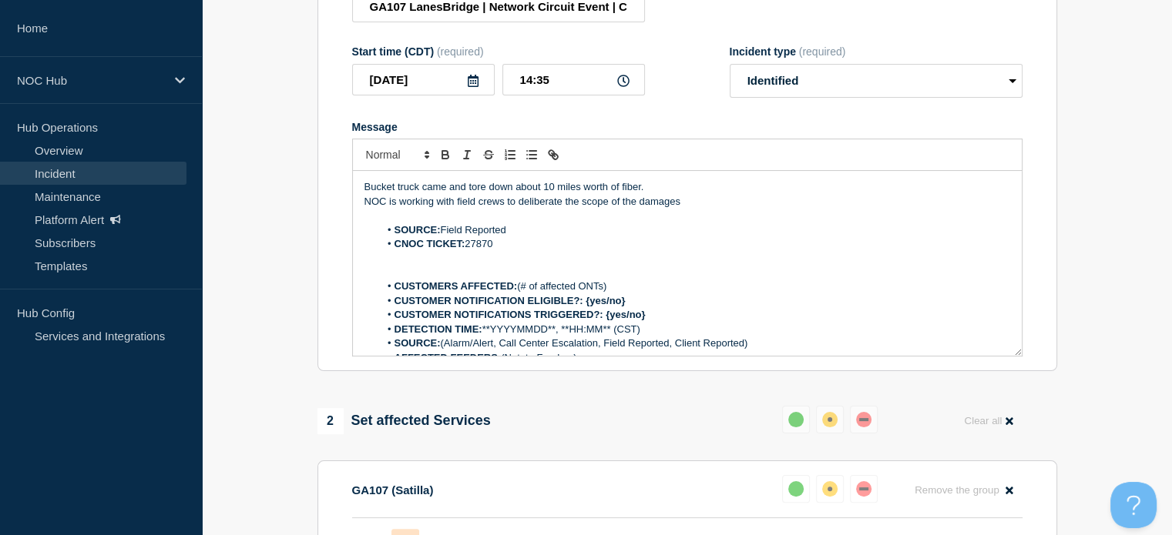
drag, startPoint x: 629, startPoint y: 320, endPoint x: 518, endPoint y: 324, distance: 110.2
click at [518, 293] on li "CUSTOMERS AFFECTED: (# of affected ONTs)" at bounding box center [694, 287] width 631 height 14
drag, startPoint x: 625, startPoint y: 336, endPoint x: 585, endPoint y: 335, distance: 40.8
click at [585, 308] on li "CUSTOMER NOTIFICATION ELIGIBLE?: {yes/no}" at bounding box center [694, 301] width 631 height 14
drag, startPoint x: 649, startPoint y: 350, endPoint x: 605, endPoint y: 349, distance: 43.9
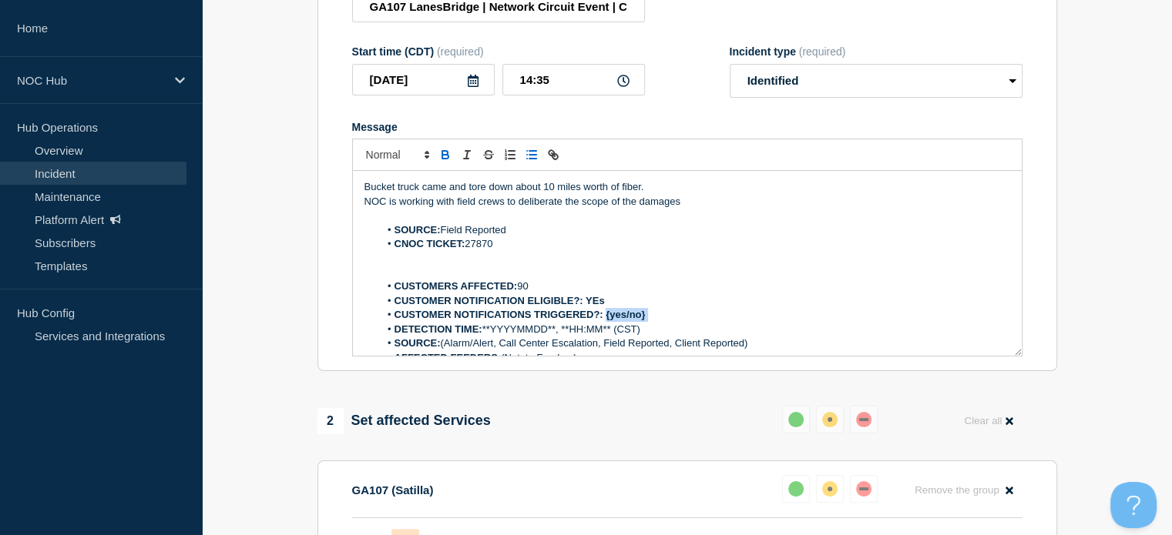
click at [605, 322] on li "CUSTOMER NOTIFICATIONS TRIGGERED?: {yes/no}" at bounding box center [694, 315] width 631 height 14
drag, startPoint x: 644, startPoint y: 361, endPoint x: 485, endPoint y: 369, distance: 158.9
click at [485, 337] on li "DETECTION TIME: **YYYYMMDD**, **HH:MM** (CST)" at bounding box center [694, 330] width 631 height 14
drag, startPoint x: 442, startPoint y: 379, endPoint x: 762, endPoint y: 375, distance: 319.7
click at [762, 350] on li "SOURCE: (Alarm/Alert, Call Center Escalation, Field Reported, Client Reported)" at bounding box center [694, 344] width 631 height 14
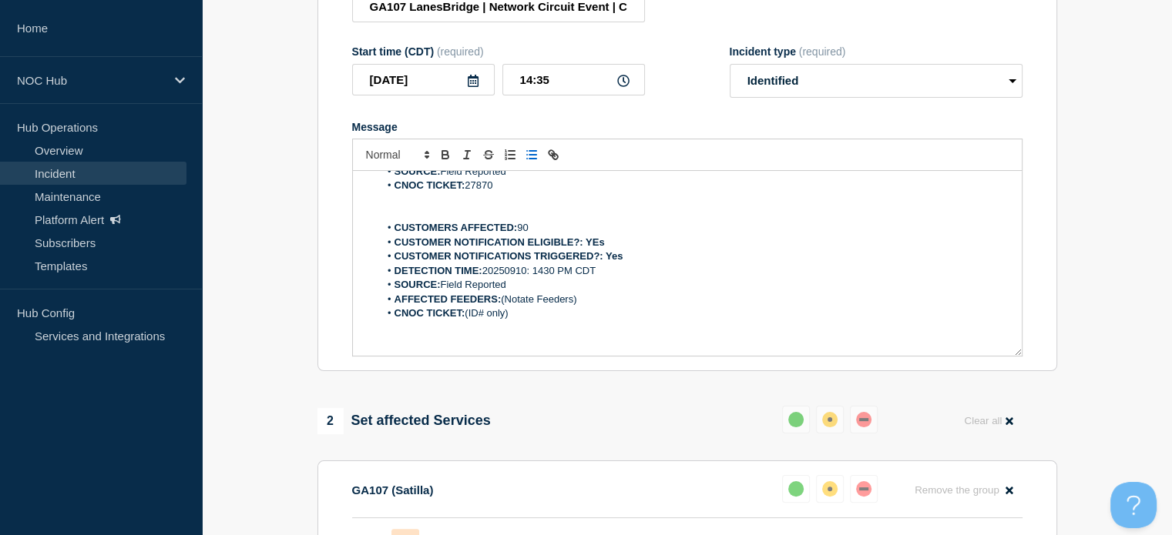
scroll to position [63, 0]
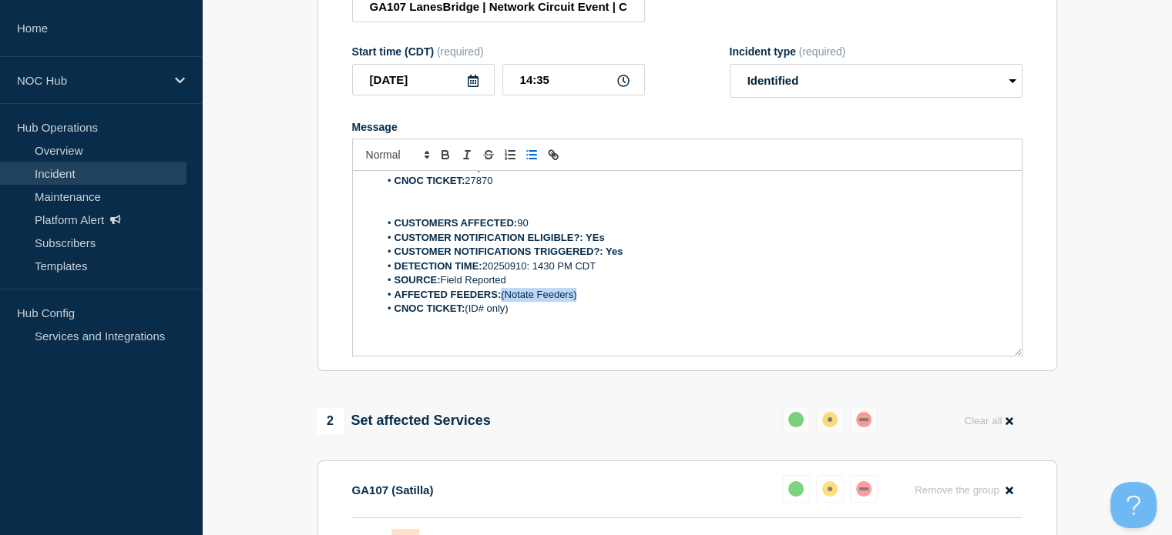
drag, startPoint x: 611, startPoint y: 334, endPoint x: 501, endPoint y: 323, distance: 110.0
click at [501, 302] on li "AFFECTED FEEDERS: (Notate Feeders)" at bounding box center [694, 295] width 631 height 14
drag, startPoint x: 502, startPoint y: 323, endPoint x: 696, endPoint y: 330, distance: 194.3
click at [696, 302] on li "AFFECTED FEEDERS: Lanes Bridge feeder 1" at bounding box center [694, 295] width 631 height 14
drag, startPoint x: 515, startPoint y: 350, endPoint x: 469, endPoint y: 350, distance: 45.5
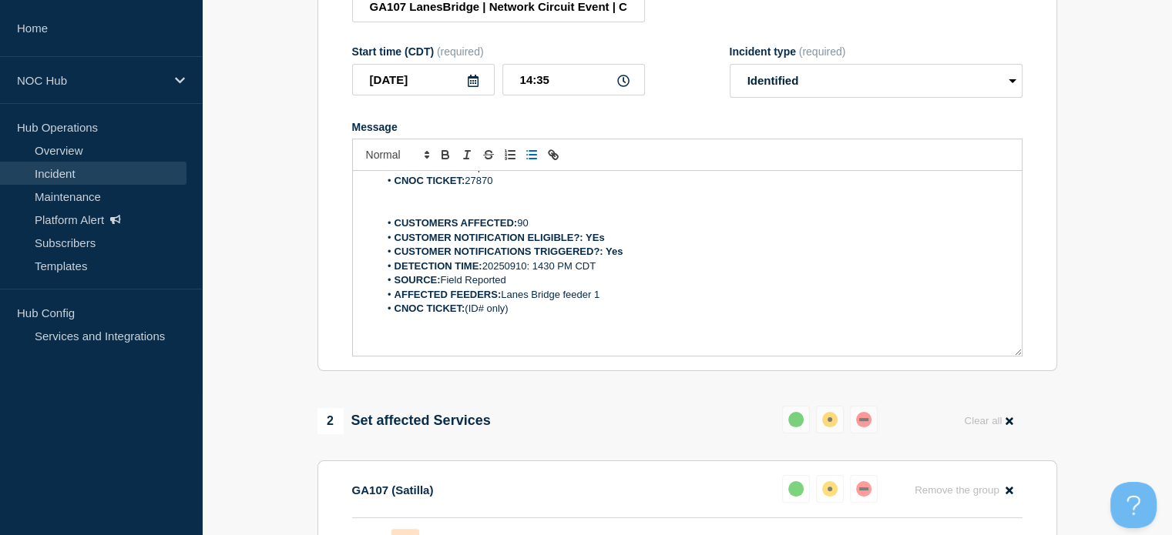
click at [469, 316] on li "CNOC TICKET: (ID# only)" at bounding box center [694, 309] width 631 height 14
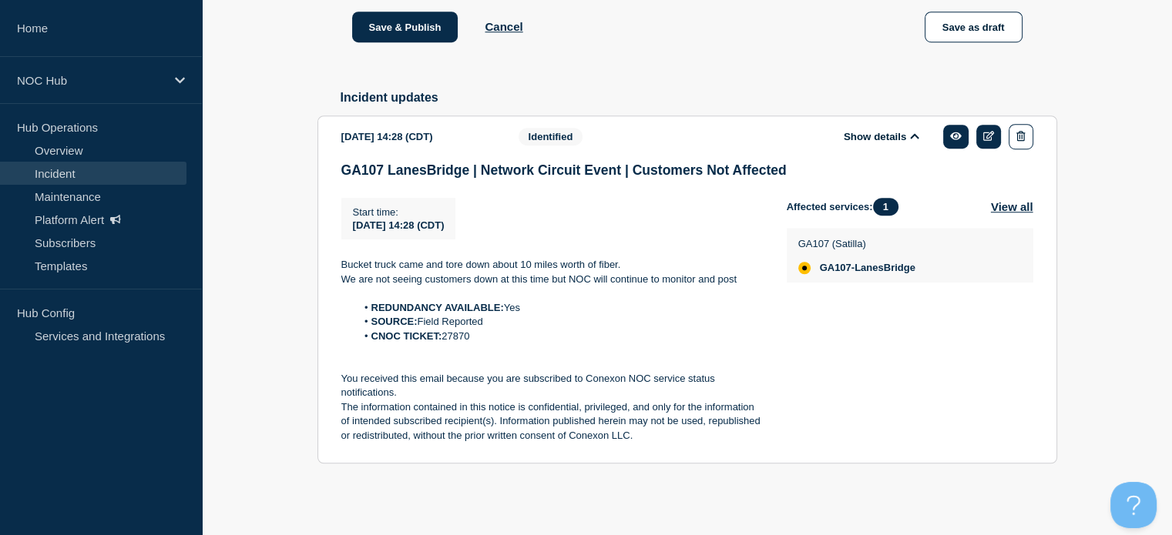
scroll to position [1078, 0]
click at [1012, 129] on button "button" at bounding box center [1020, 136] width 24 height 25
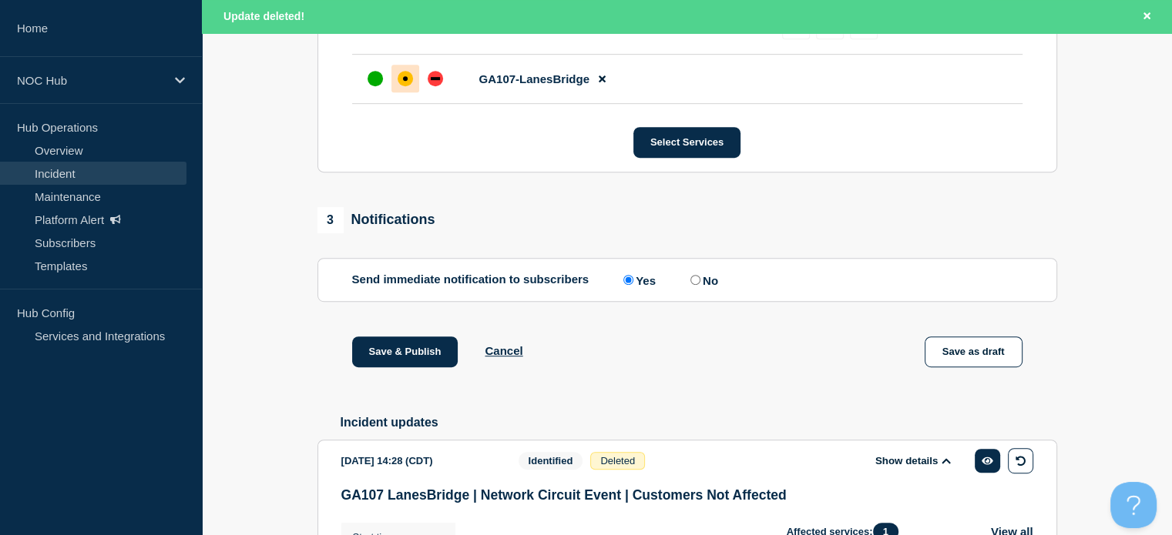
scroll to position [743, 0]
click at [434, 87] on div "down" at bounding box center [435, 79] width 15 height 15
click at [419, 368] on button "Save & Publish" at bounding box center [405, 352] width 106 height 31
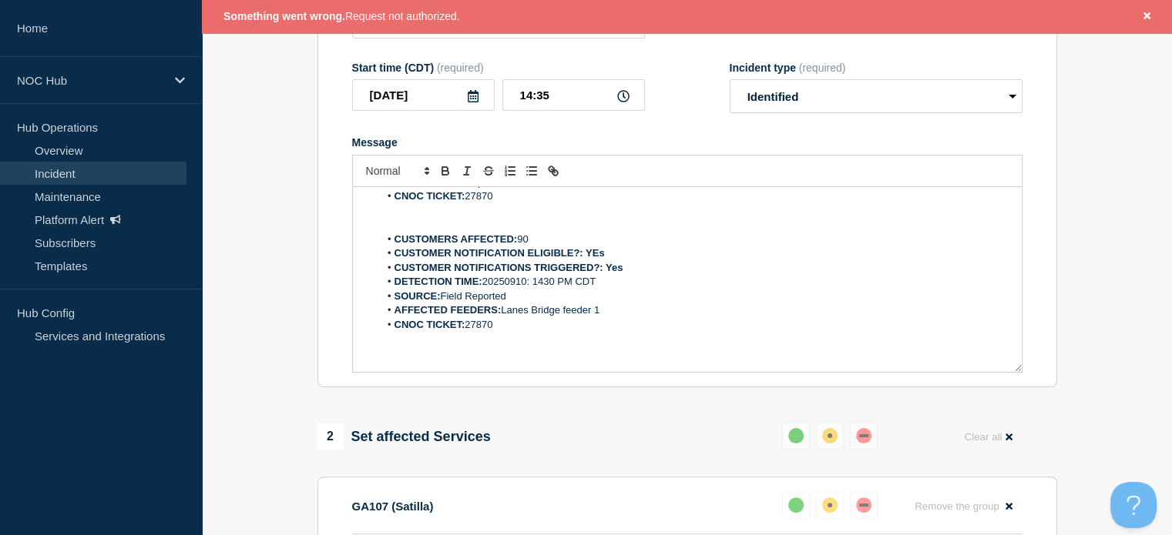
scroll to position [261, 0]
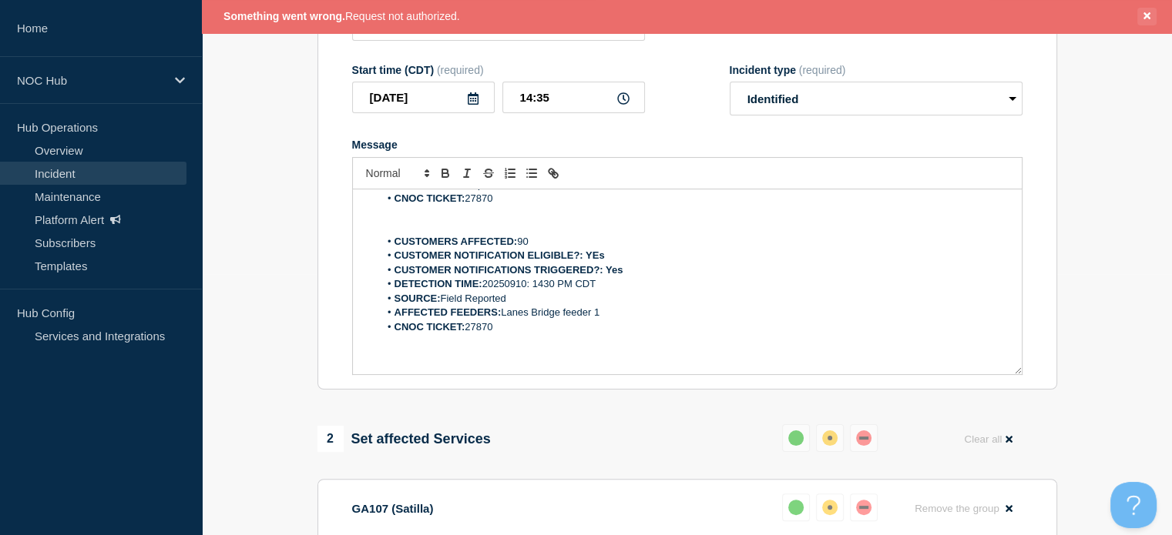
click at [1149, 18] on button "Close banner" at bounding box center [1146, 17] width 19 height 18
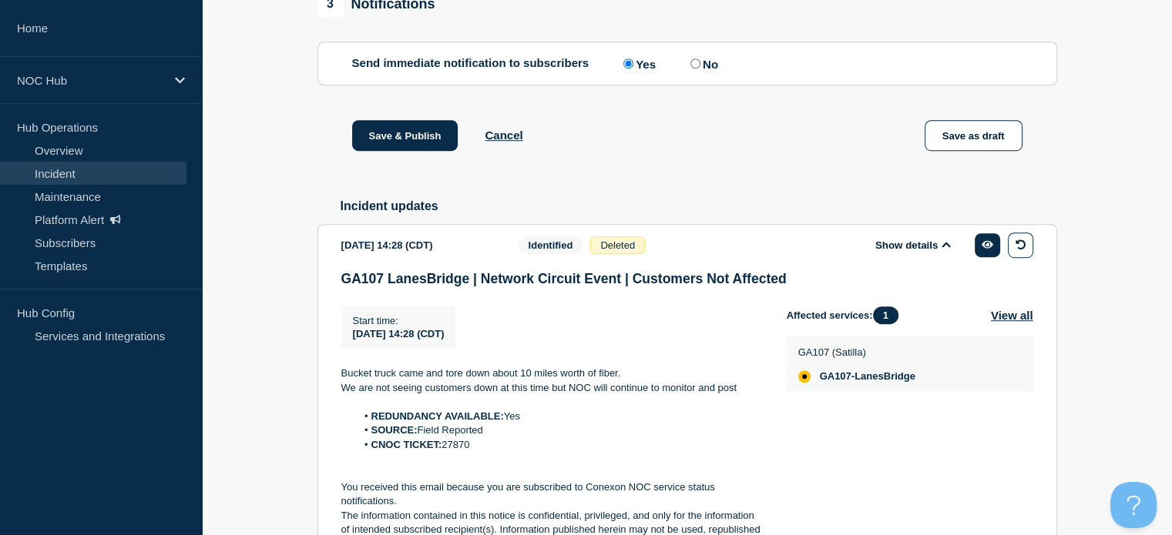
scroll to position [927, 0]
click at [407, 150] on button "Save & Publish" at bounding box center [405, 134] width 106 height 31
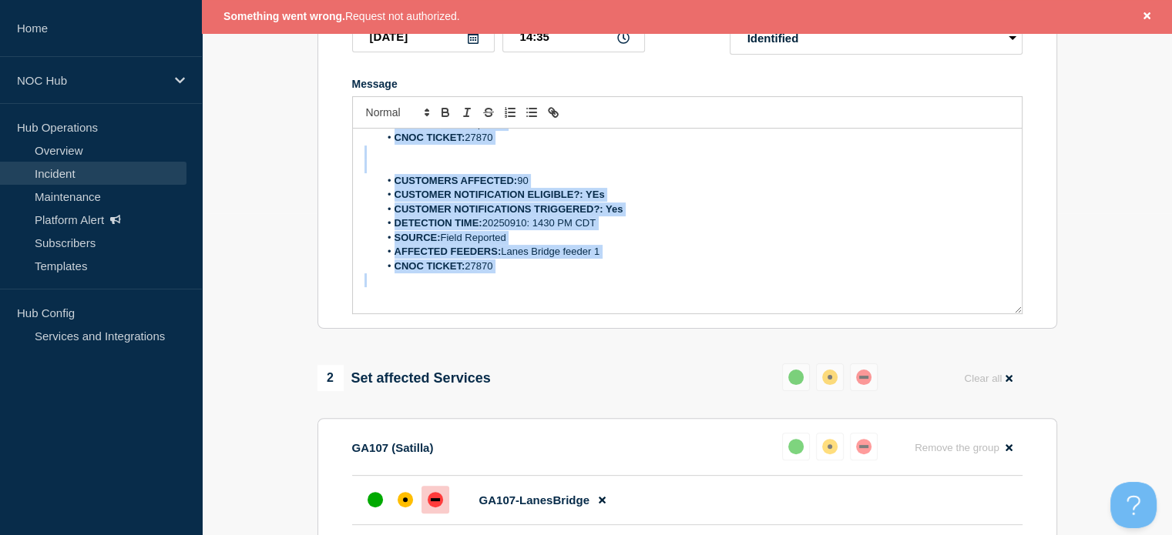
scroll to position [0, 0]
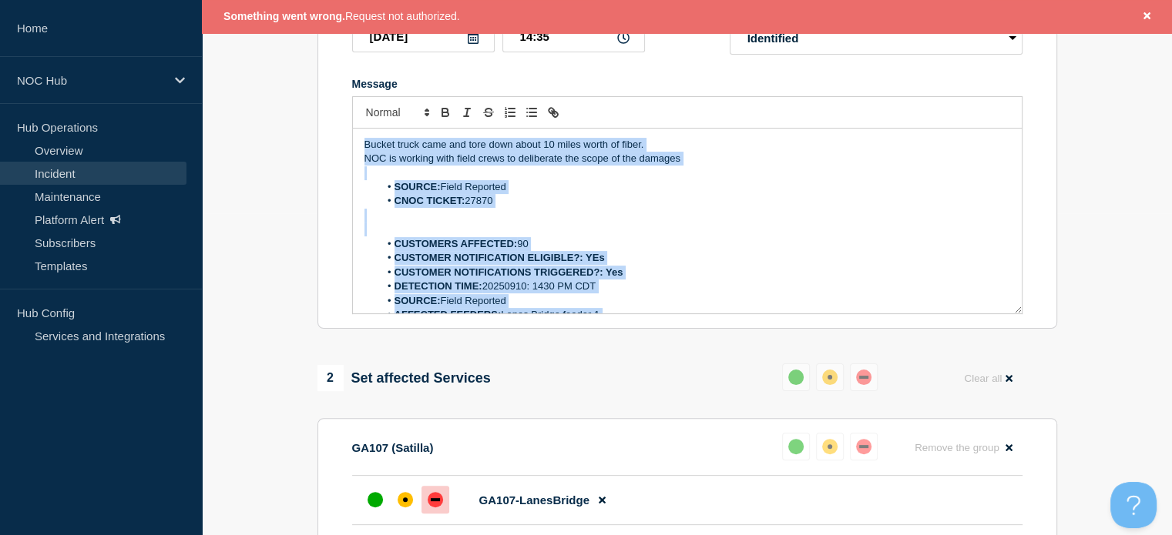
drag, startPoint x: 512, startPoint y: 310, endPoint x: 230, endPoint y: 97, distance: 353.6
copy div "Bucket truck came and tore down about 10 miles worth of fiber. NOC is working w…"
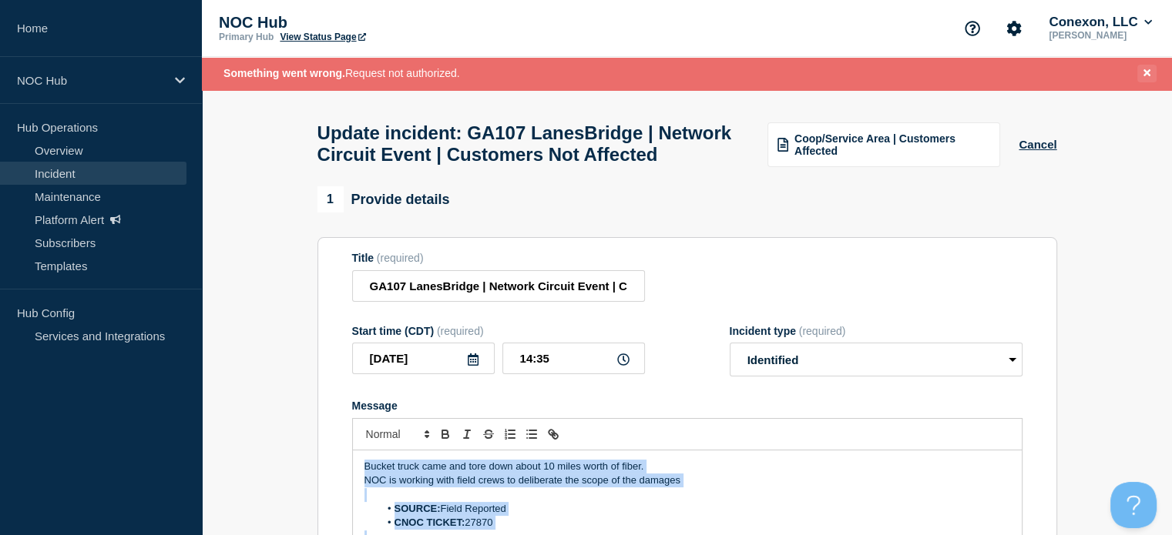
click at [1152, 72] on button "Close banner" at bounding box center [1146, 74] width 19 height 18
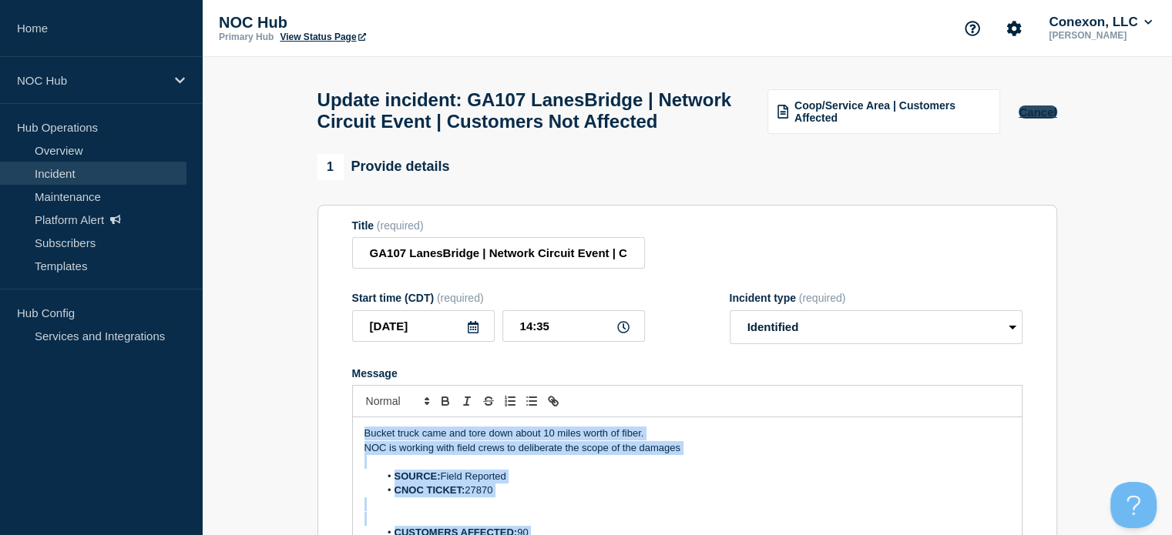
click at [1047, 119] on button "Cancel" at bounding box center [1037, 112] width 38 height 13
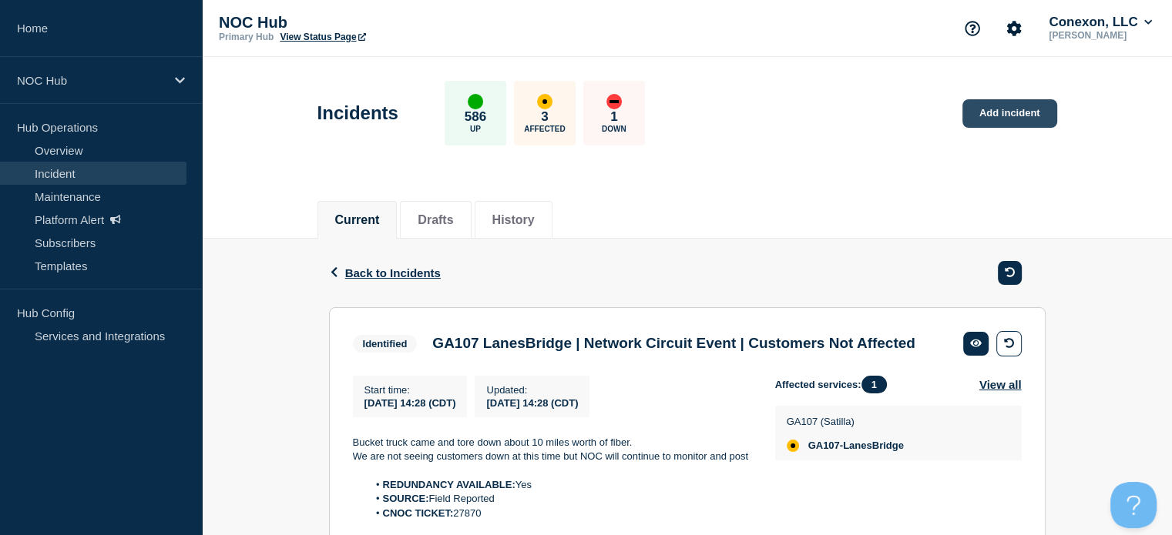
click at [984, 108] on link "Add incident" at bounding box center [1009, 113] width 95 height 29
click at [991, 114] on link "Add incident" at bounding box center [1009, 113] width 95 height 29
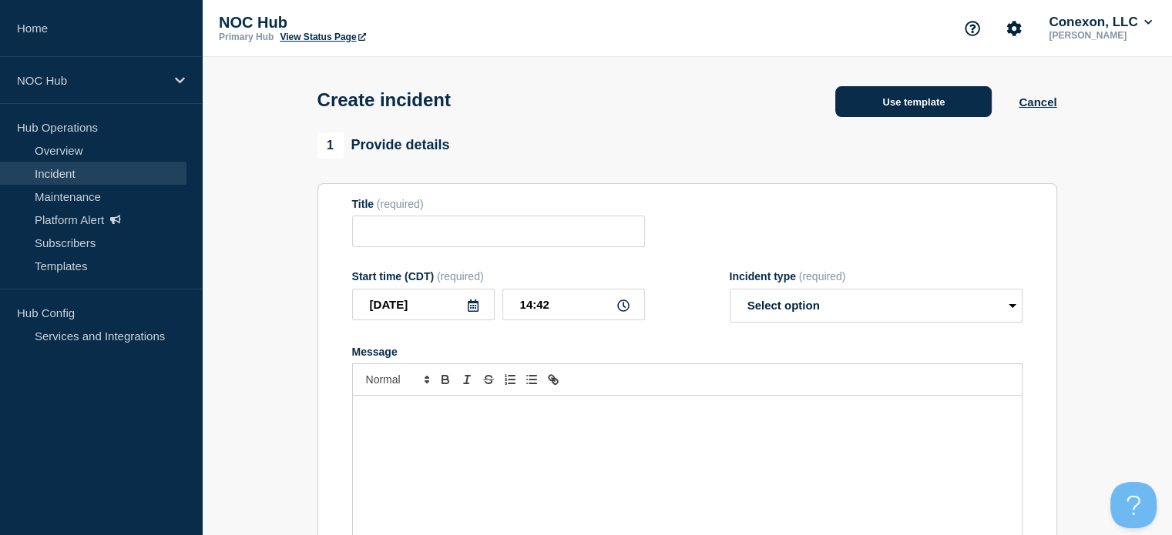
click at [955, 99] on button "Use template" at bounding box center [913, 101] width 156 height 31
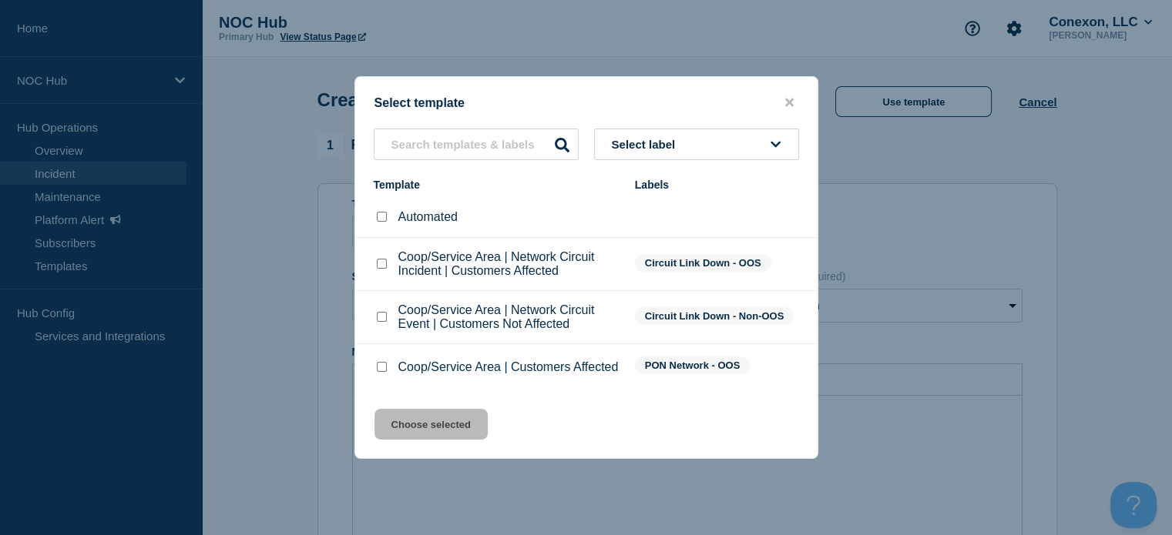
click at [382, 369] on input "Coop/Service Area | Customers Affected checkbox" at bounding box center [382, 367] width 10 height 10
checkbox input "true"
click at [406, 427] on button "Choose selected" at bounding box center [430, 424] width 113 height 31
type input "Coop/Service Area | Customers Affected"
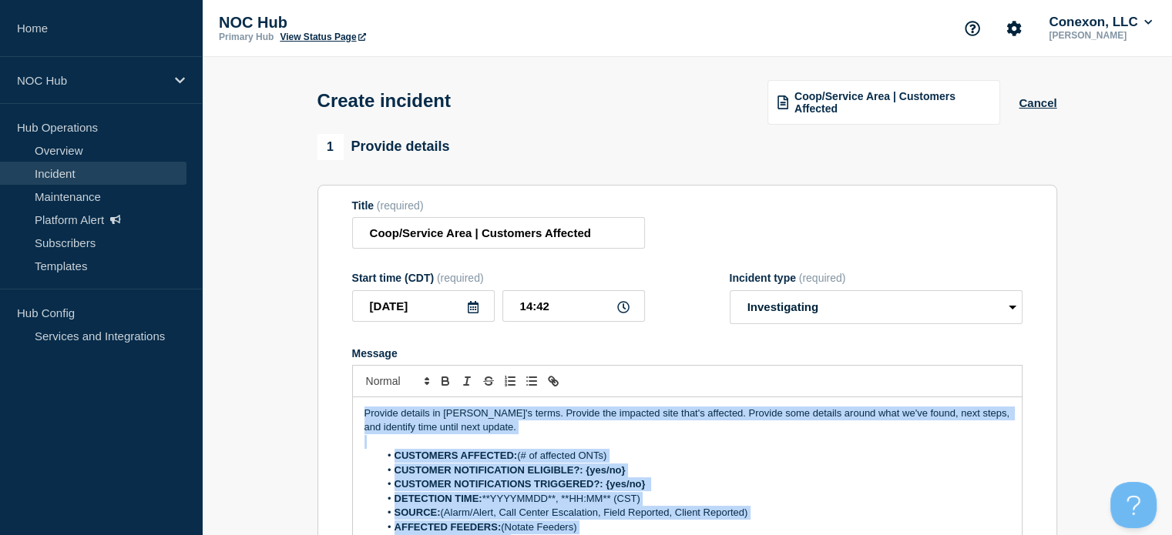
drag, startPoint x: 528, startPoint y: 498, endPoint x: 326, endPoint y: 263, distance: 310.3
click at [327, 266] on section "Title (required) Coop/Service Area | Customers Affected Start time (CDT) (requi…" at bounding box center [686, 392] width 739 height 414
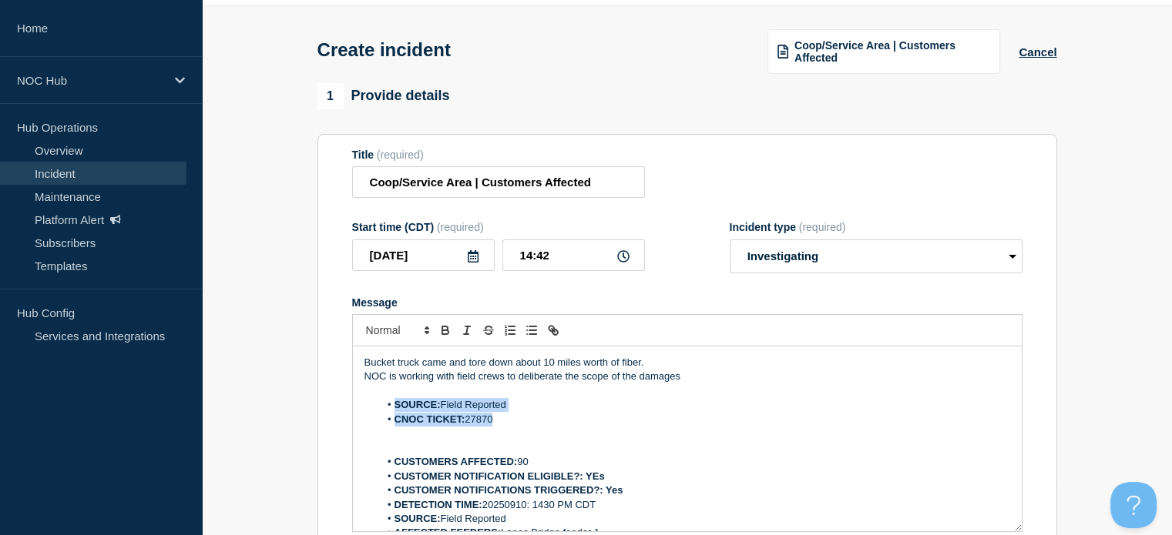
drag, startPoint x: 506, startPoint y: 424, endPoint x: 383, endPoint y: 403, distance: 125.1
click at [383, 403] on ol "SOURCE: Field Reported CNOC TICKET: 27870" at bounding box center [687, 412] width 646 height 29
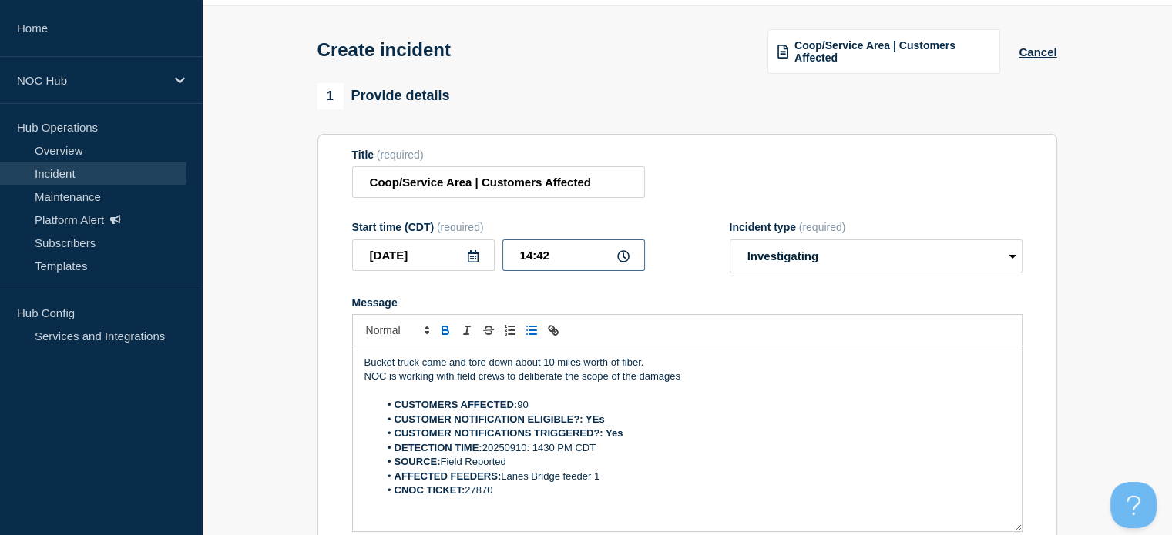
click at [576, 257] on input "14:42" at bounding box center [573, 256] width 143 height 32
click at [810, 252] on select "Select option Investigating Identified Monitoring" at bounding box center [875, 257] width 293 height 34
select select "identified"
click at [729, 243] on select "Select option Investigating Identified Monitoring" at bounding box center [875, 257] width 293 height 34
click at [706, 199] on div "Title (required) Coop/Service Area | Customers Affected" at bounding box center [687, 174] width 670 height 50
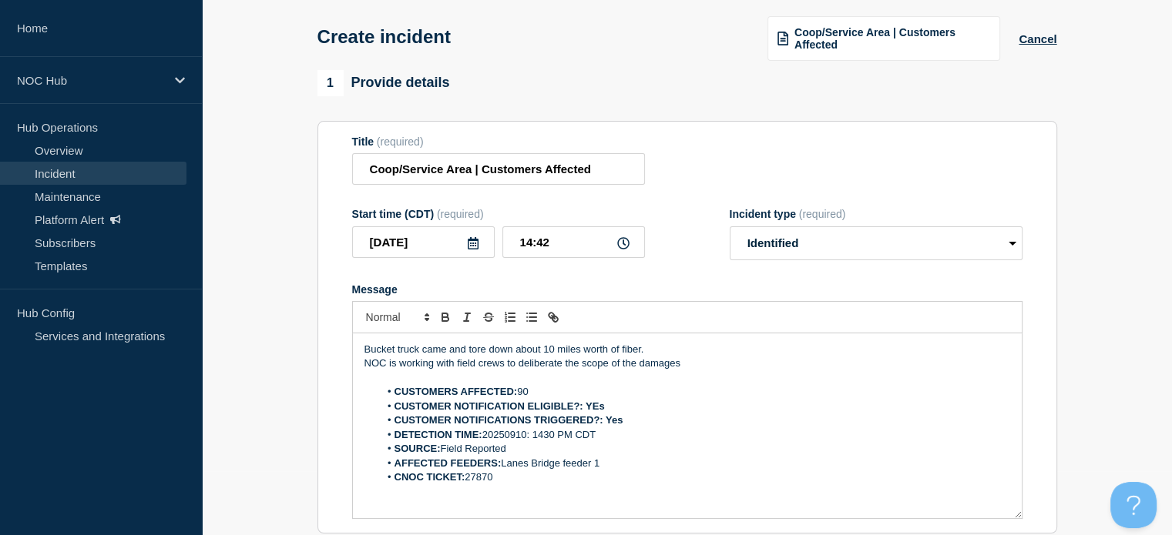
scroll to position [436, 0]
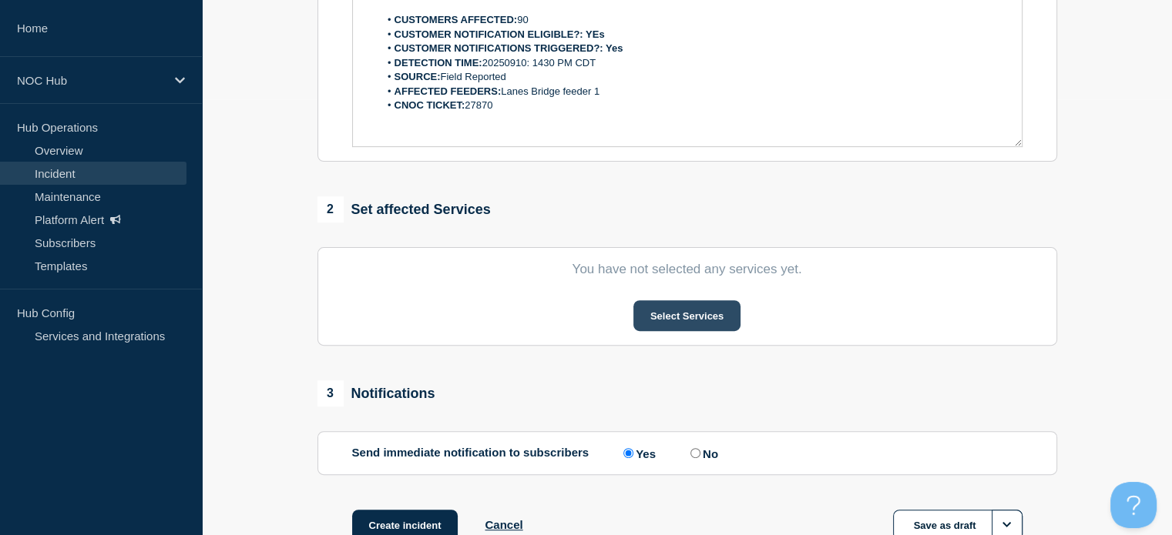
click at [663, 326] on button "Select Services" at bounding box center [686, 315] width 107 height 31
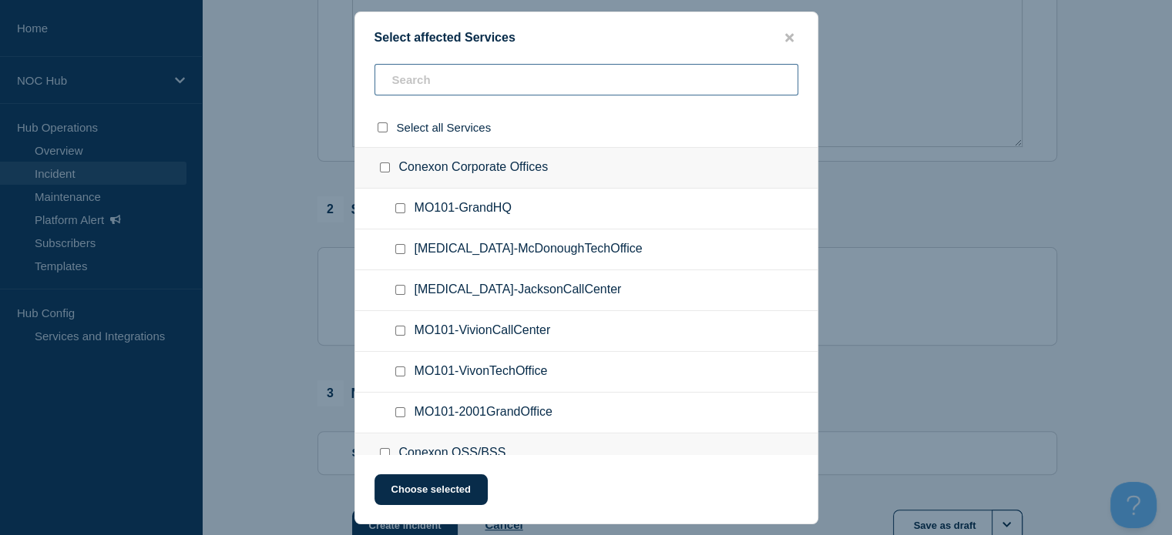
click at [485, 79] on input "text" at bounding box center [586, 80] width 424 height 32
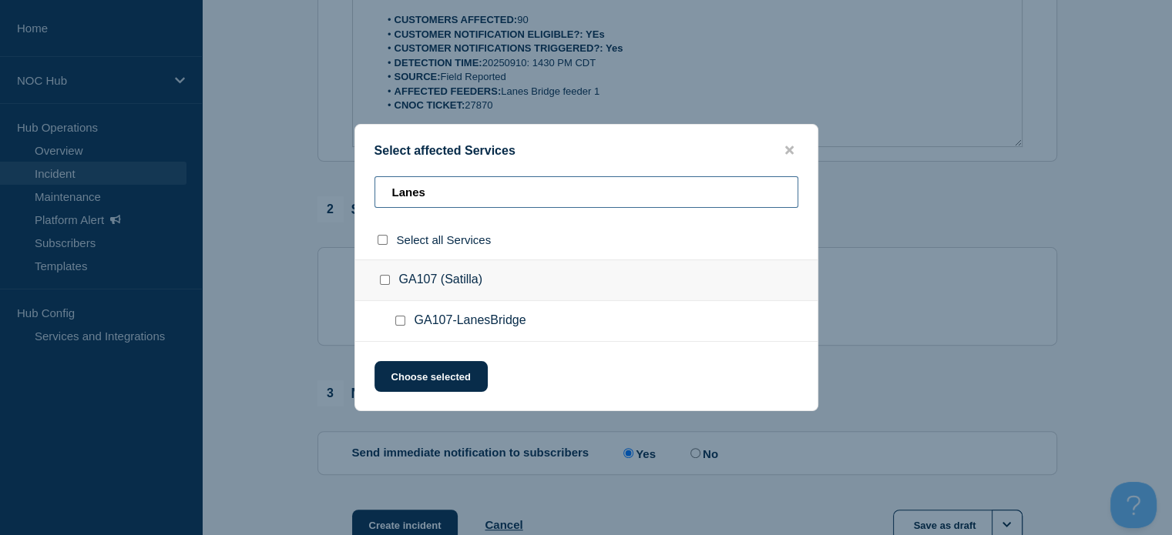
type input "Lanes"
click at [395, 324] on input "GA107-LanesBridge checkbox" at bounding box center [400, 321] width 10 height 10
checkbox input "true"
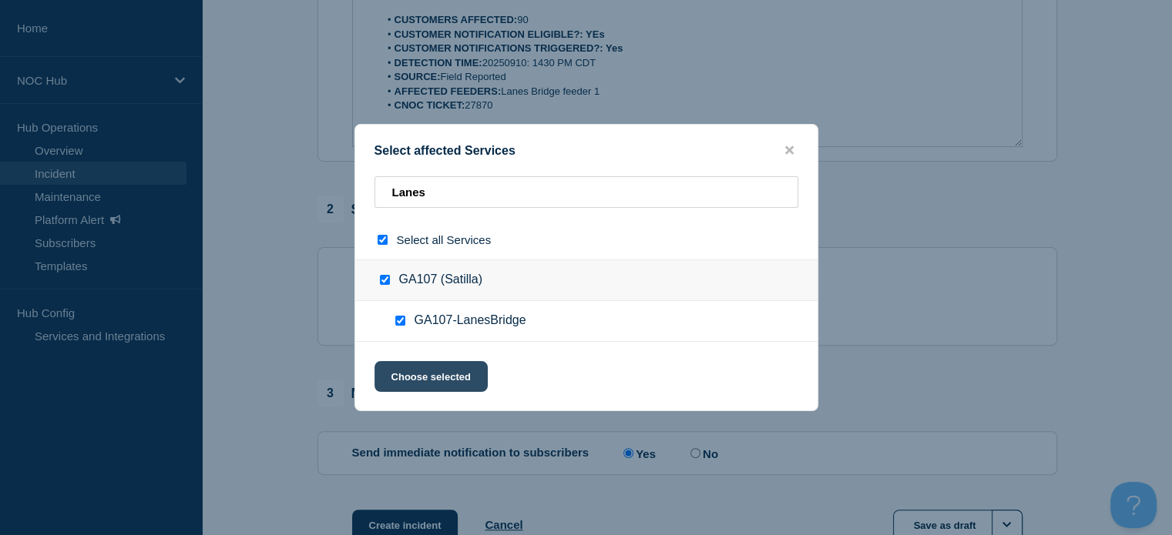
click at [420, 386] on button "Choose selected" at bounding box center [430, 376] width 113 height 31
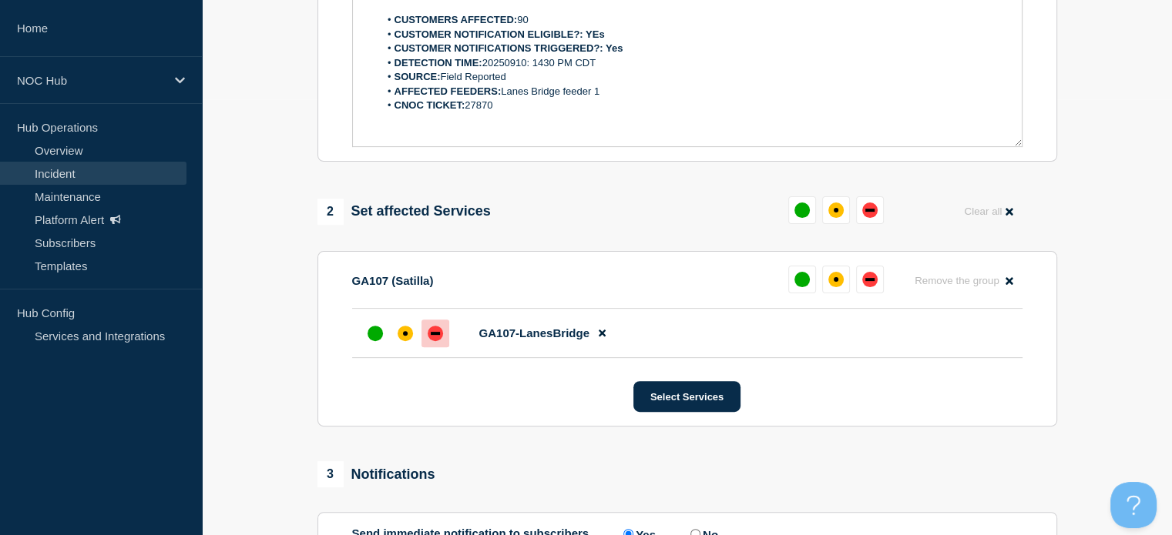
click at [444, 338] on div at bounding box center [435, 334] width 28 height 28
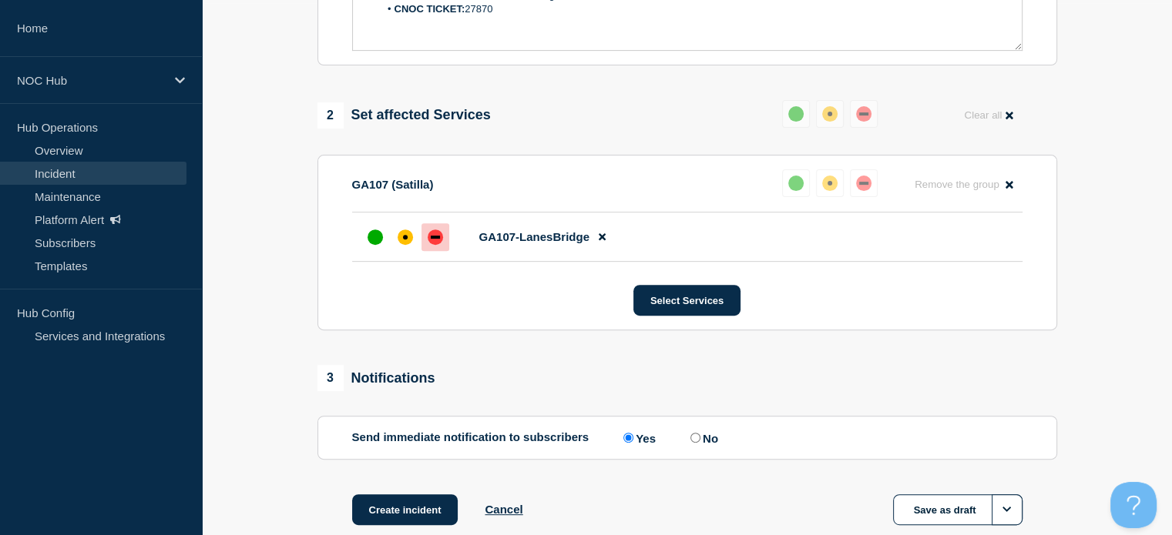
scroll to position [629, 0]
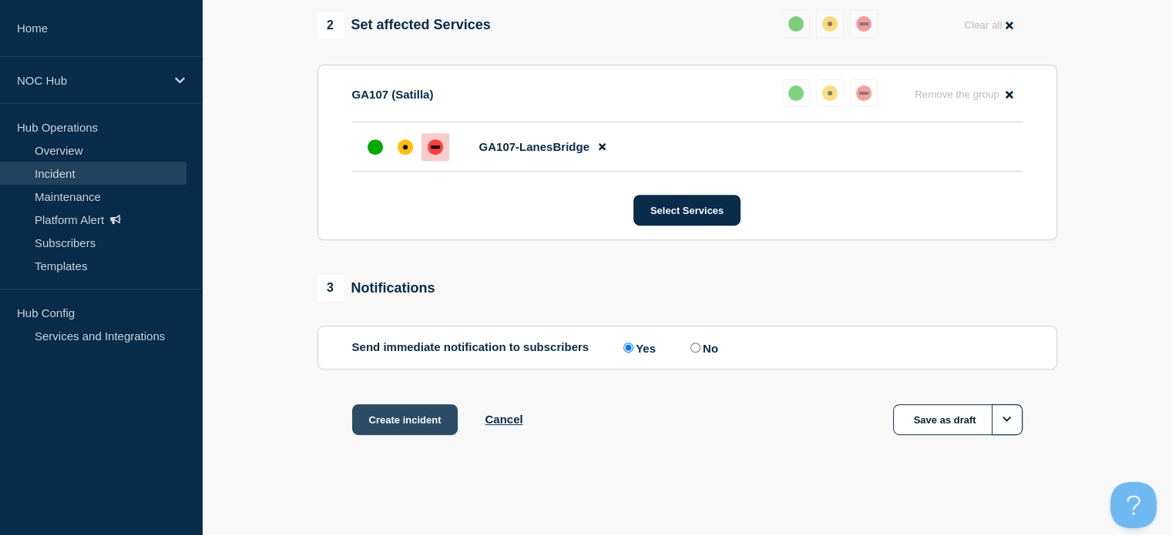
click at [431, 416] on button "Create incident" at bounding box center [405, 419] width 106 height 31
